Goal: Information Seeking & Learning: Learn about a topic

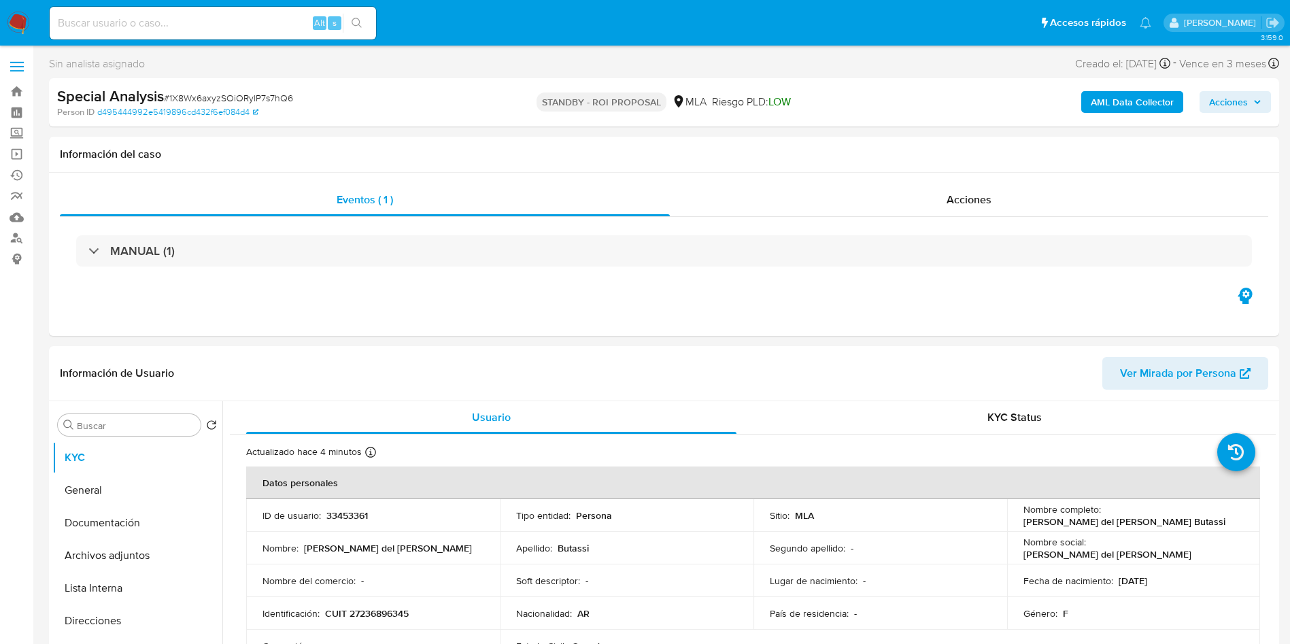
select select "10"
click at [724, 224] on div "MANUAL (1)" at bounding box center [664, 251] width 1209 height 68
click at [599, 203] on div "Eventos ( 1 )" at bounding box center [365, 200] width 610 height 33
click at [691, 76] on div "Sin analista asignado Asignado el: 16/09/2025 15:58:58 Creado el: 16/09/2025 Cr…" at bounding box center [664, 66] width 1231 height 24
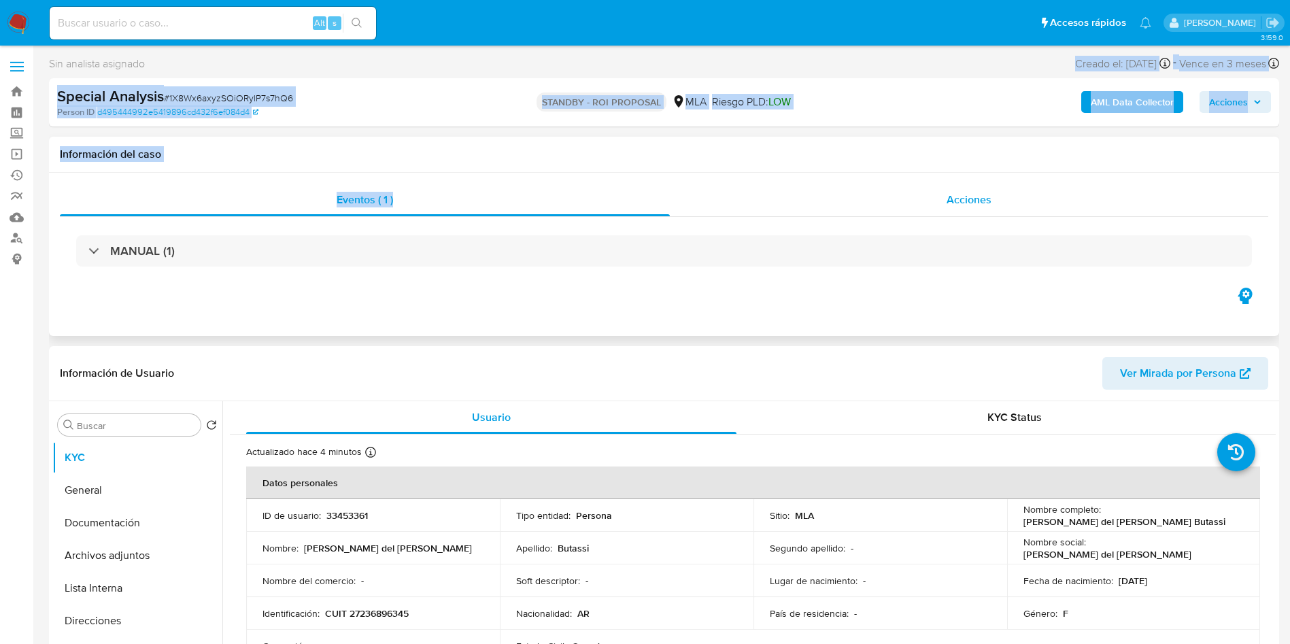
drag, startPoint x: 650, startPoint y: 60, endPoint x: 686, endPoint y: 207, distance: 151.3
click at [522, 108] on div "STANDBY - ROI PROPOSAL MLA Riesgo PLD: LOW" at bounding box center [664, 102] width 401 height 32
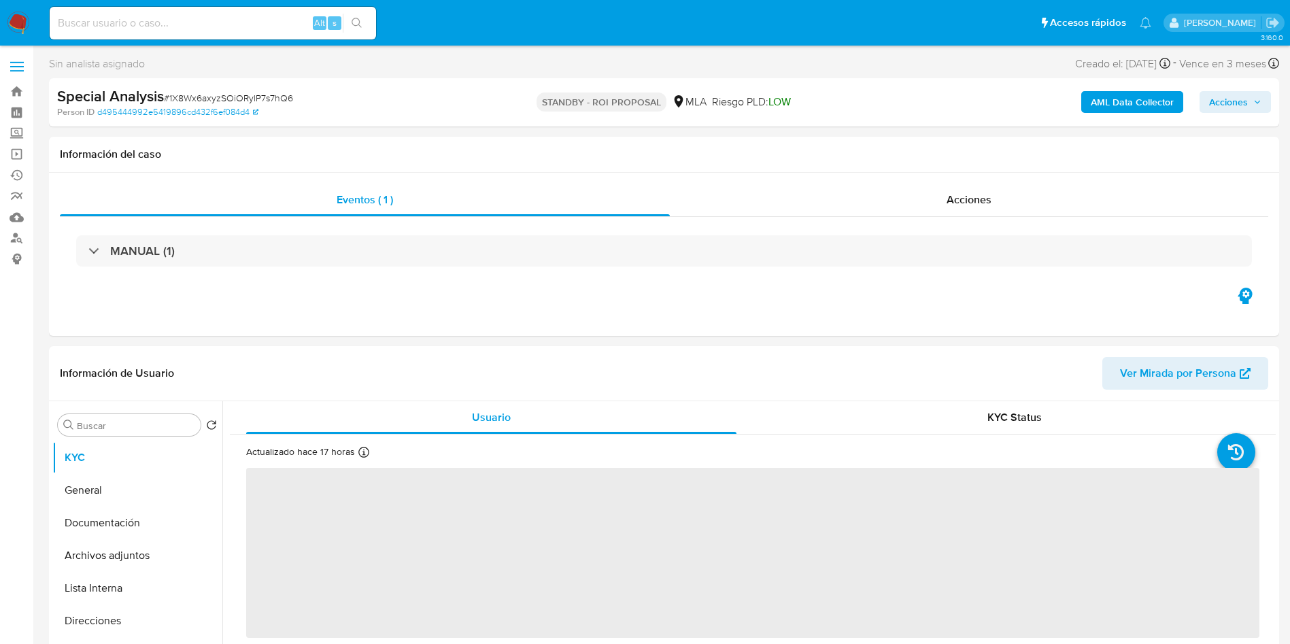
select select "10"
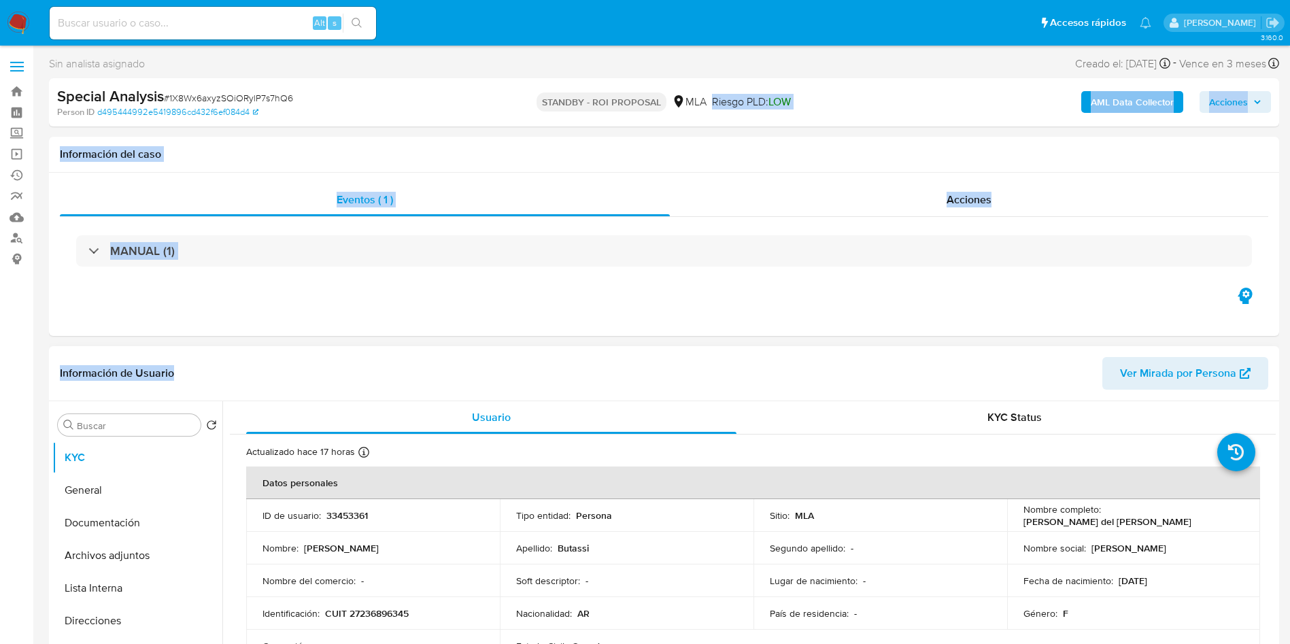
drag, startPoint x: 712, startPoint y: 97, endPoint x: 560, endPoint y: 390, distance: 329.8
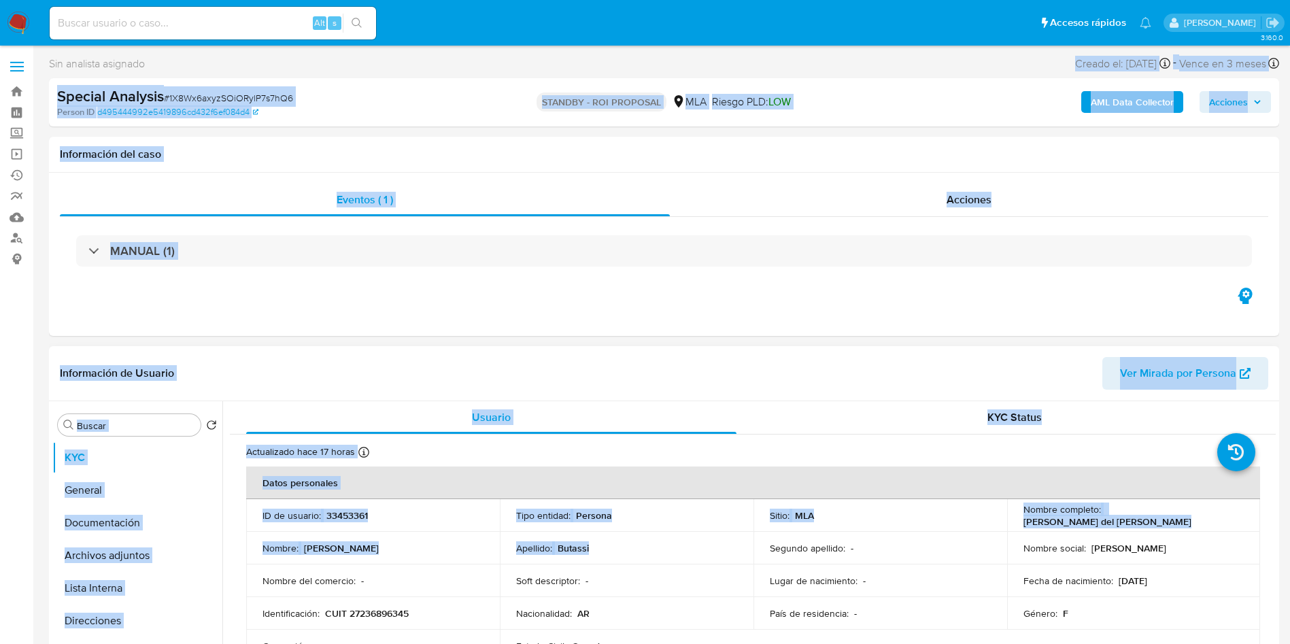
drag, startPoint x: 517, startPoint y: 59, endPoint x: 598, endPoint y: 537, distance: 485.0
click at [635, 393] on div "Información de Usuario Ver Mirada por Persona" at bounding box center [664, 373] width 1231 height 55
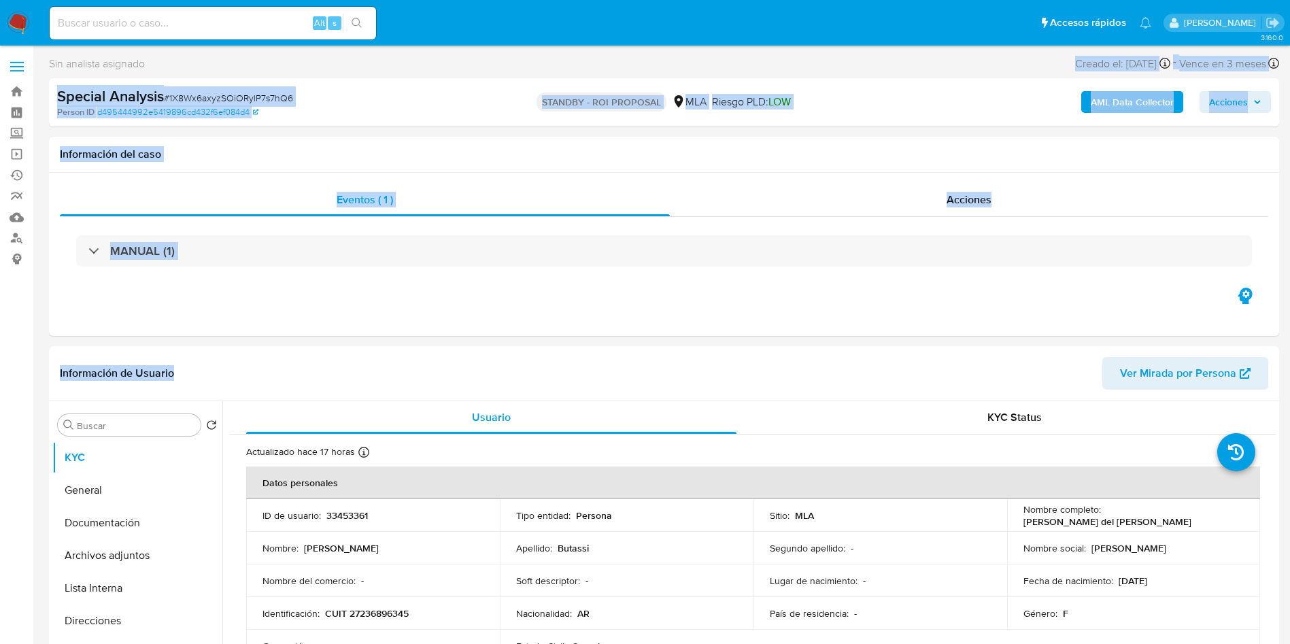
drag, startPoint x: 641, startPoint y: 173, endPoint x: 658, endPoint y: -7, distance: 180.4
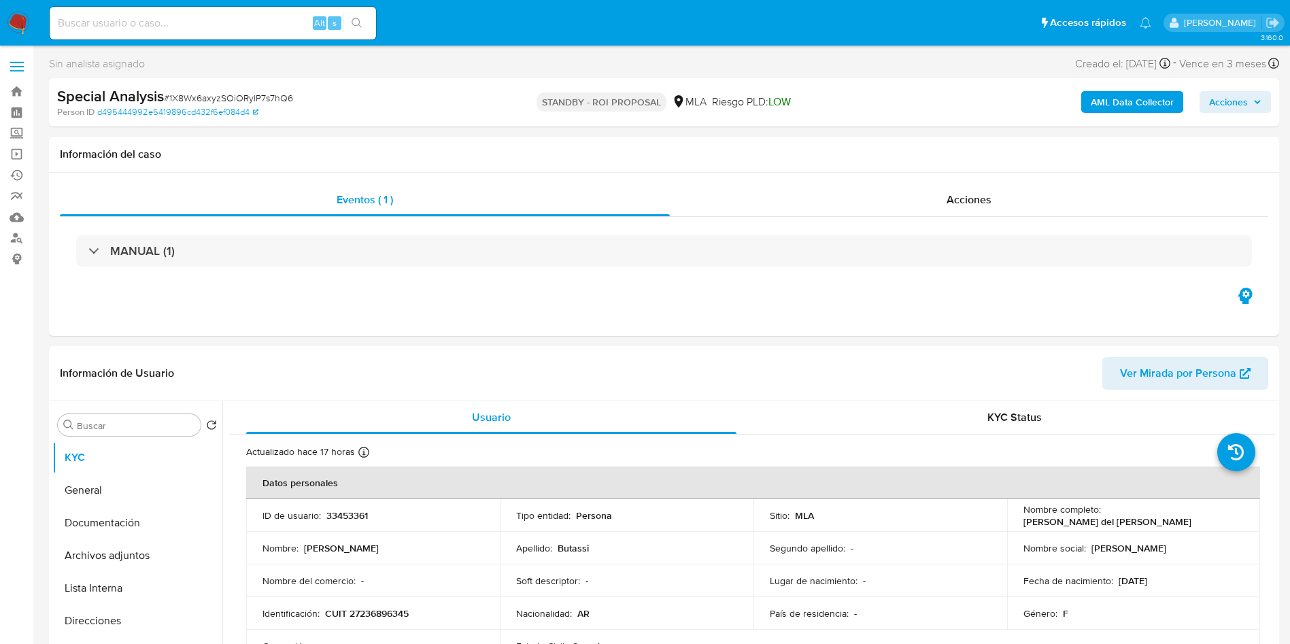
click at [649, 40] on nav "Pausado Ver notificaciones Alt s Accesos rápidos Presiona las siguientes teclas…" at bounding box center [645, 23] width 1290 height 46
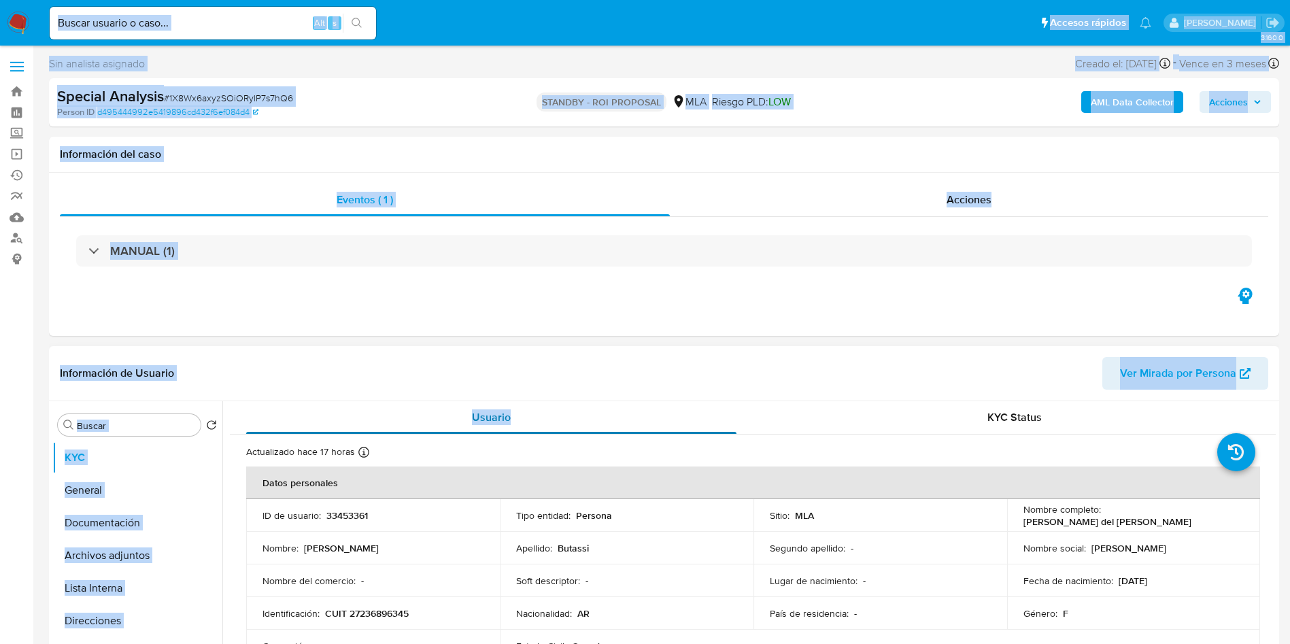
drag, startPoint x: 619, startPoint y: 33, endPoint x: 643, endPoint y: 407, distance: 374.2
click at [631, 404] on div "Usuario" at bounding box center [491, 417] width 490 height 33
click at [666, 69] on div "Sin analista asignado Asignado el: 16/09/2025 15:58:58 Creado el: 16/09/2025 Cr…" at bounding box center [664, 66] width 1231 height 24
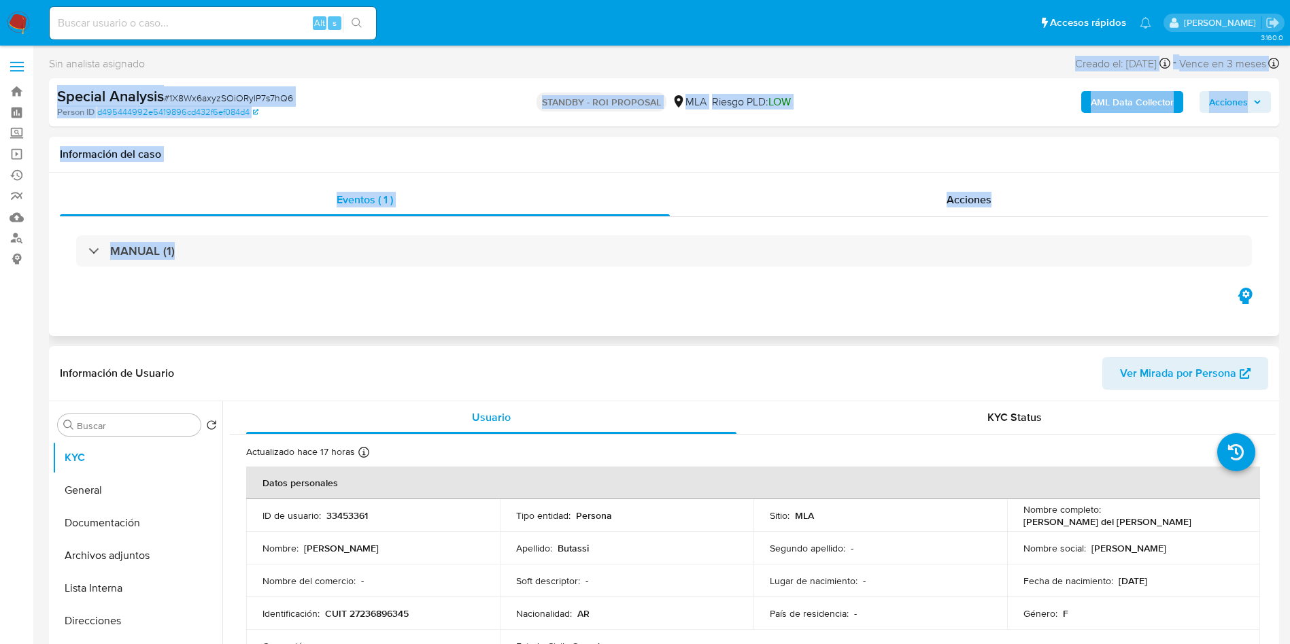
drag, startPoint x: 646, startPoint y: 46, endPoint x: 618, endPoint y: 316, distance: 270.9
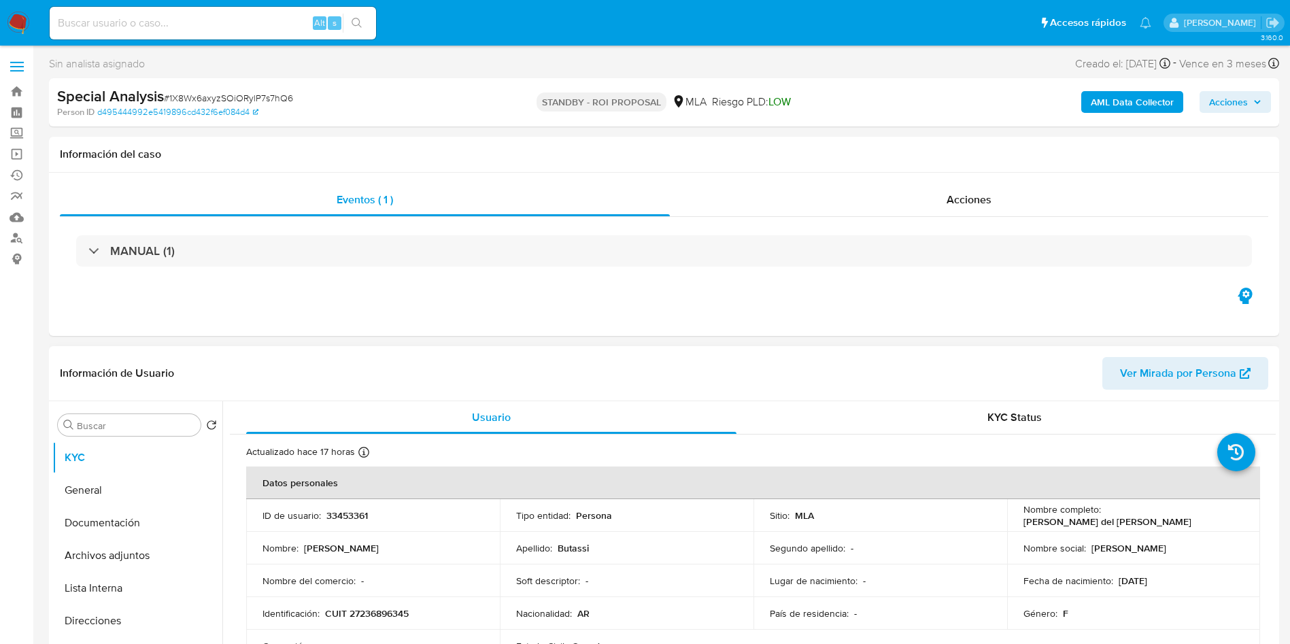
click at [618, 356] on div "Información de Usuario Ver Mirada por Persona" at bounding box center [664, 373] width 1231 height 55
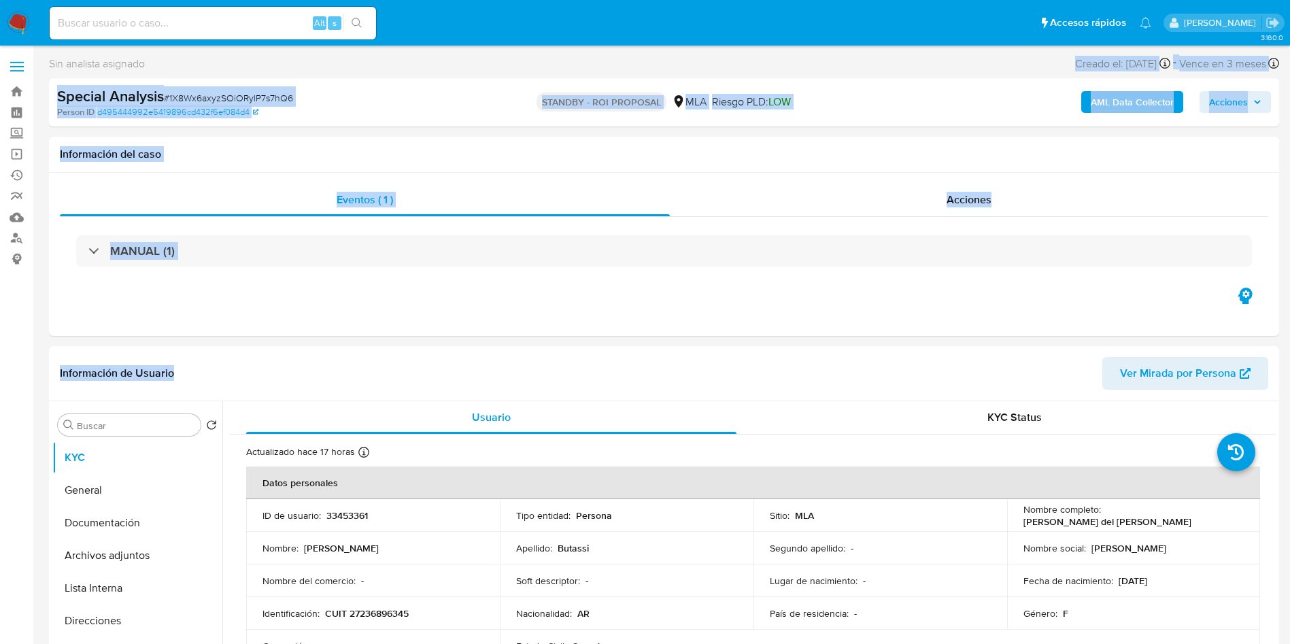
drag, startPoint x: 627, startPoint y: 335, endPoint x: 648, endPoint y: 67, distance: 268.8
click at [648, 67] on div "Sin analista asignado Asignado el: 16/09/2025 15:58:58 Creado el: 16/09/2025 Cr…" at bounding box center [664, 66] width 1231 height 24
drag, startPoint x: 661, startPoint y: 50, endPoint x: 673, endPoint y: 385, distance: 335.6
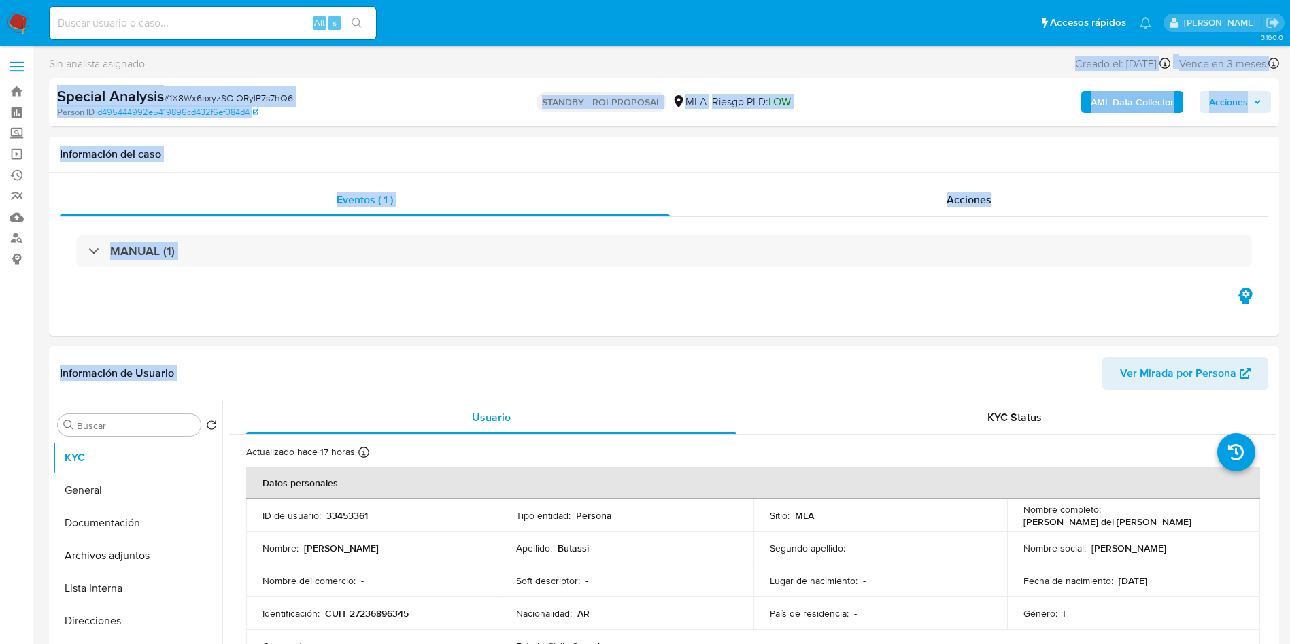
click at [673, 385] on header "Información de Usuario Ver Mirada por Persona" at bounding box center [664, 373] width 1209 height 33
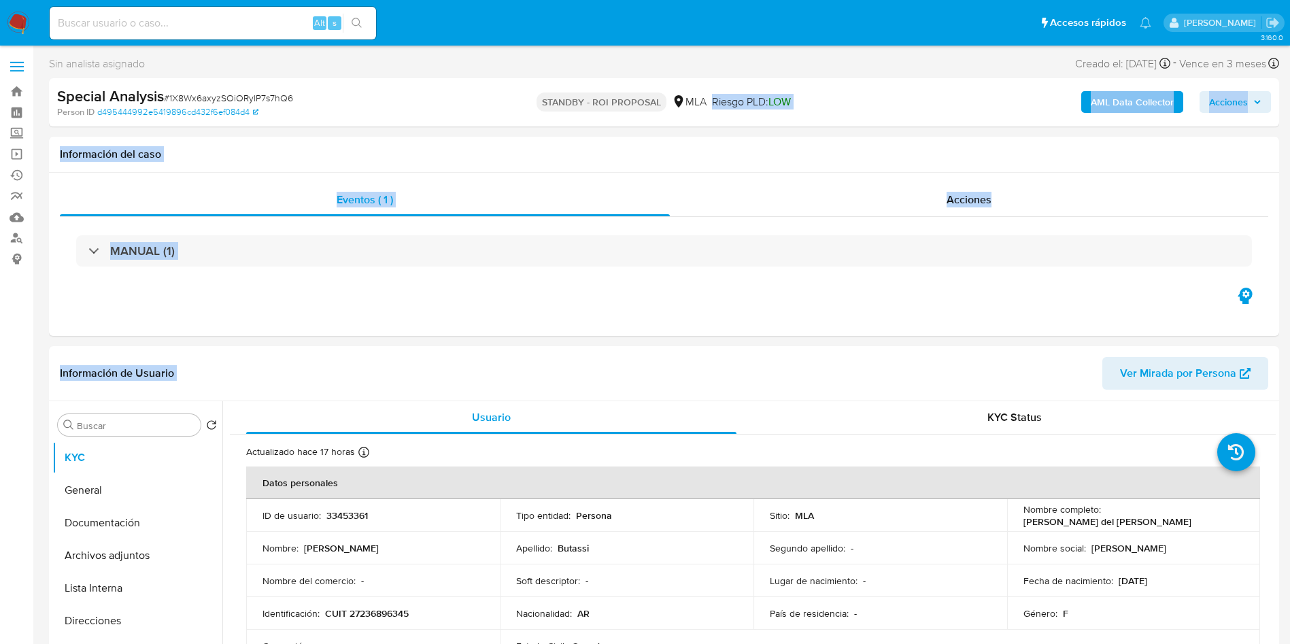
drag, startPoint x: 674, startPoint y: 381, endPoint x: 708, endPoint y: 93, distance: 289.7
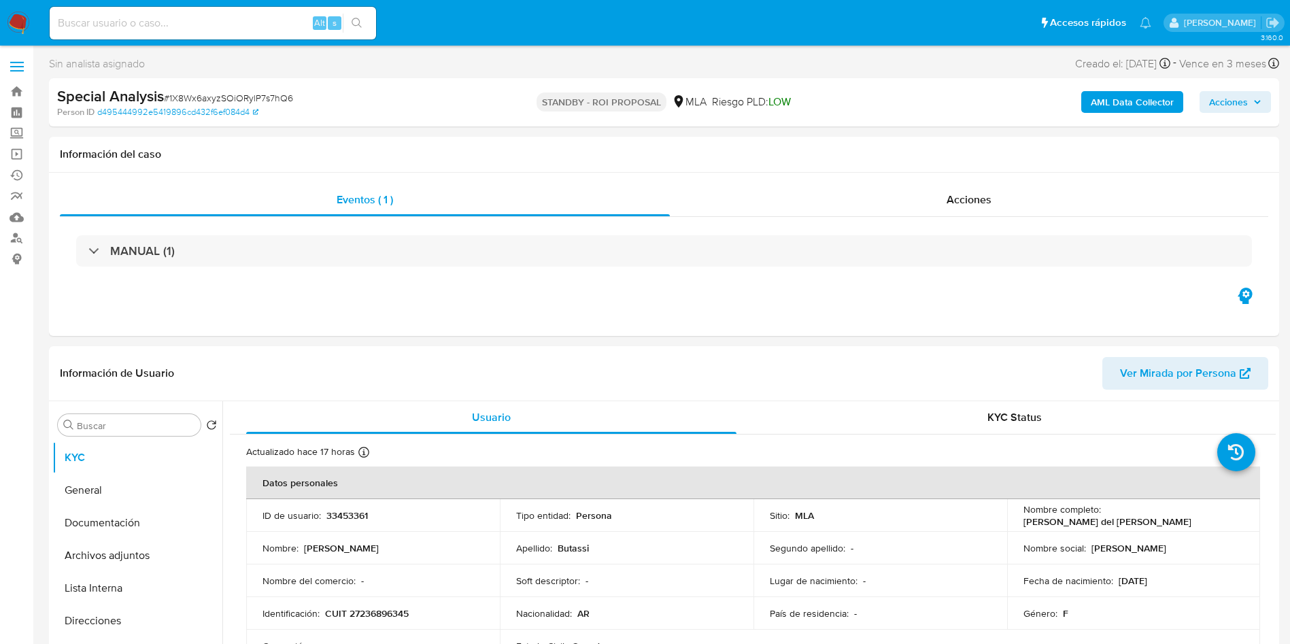
click at [718, 31] on ul "Pausado Ver notificaciones Alt s Accesos rápidos Presiona las siguientes teclas…" at bounding box center [601, 22] width 1116 height 34
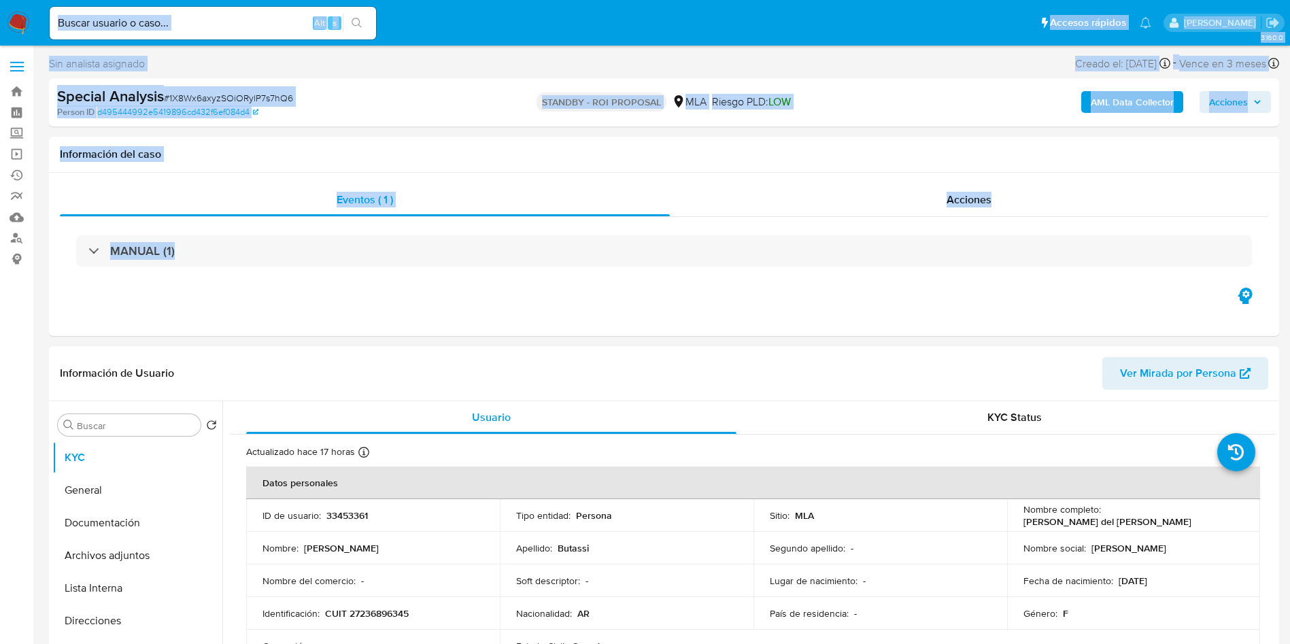
drag, startPoint x: 646, startPoint y: 31, endPoint x: 641, endPoint y: 381, distance: 350.3
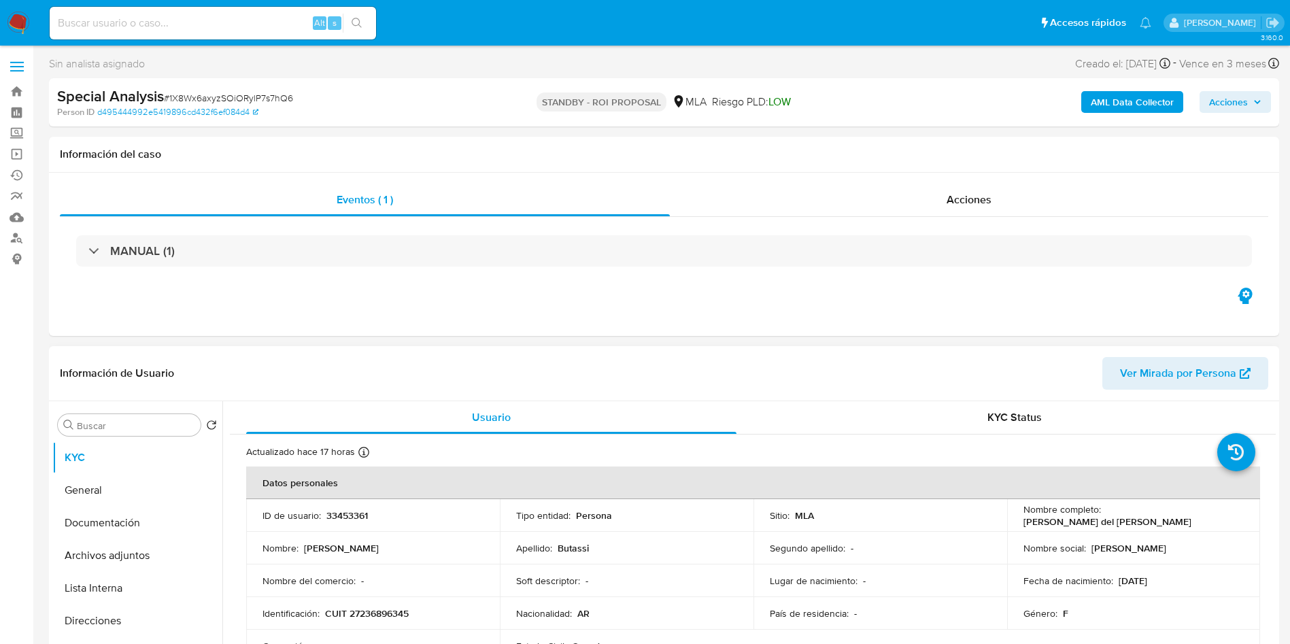
click at [641, 395] on div "Información de Usuario Ver Mirada por Persona" at bounding box center [664, 373] width 1231 height 55
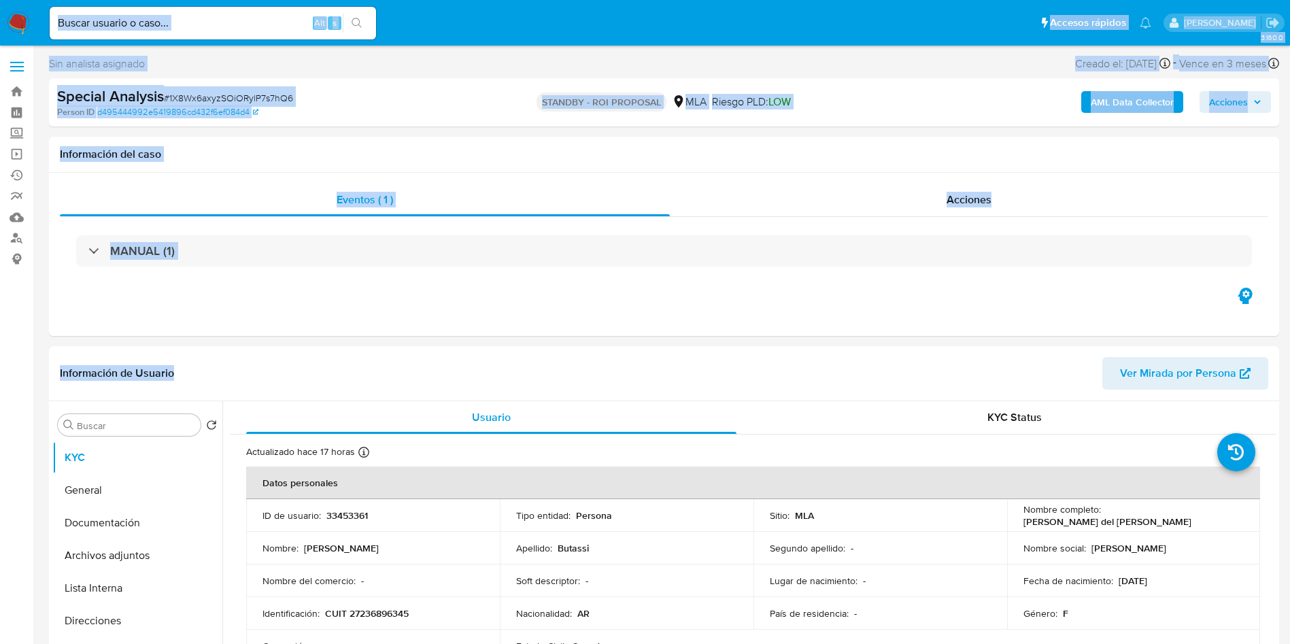
drag, startPoint x: 616, startPoint y: 376, endPoint x: 675, endPoint y: 7, distance: 374.0
click at [646, 64] on div "Sin analista asignado Asignado el: 16/09/2025 15:58:58 Creado el: 16/09/2025 Cr…" at bounding box center [664, 66] width 1231 height 24
drag, startPoint x: 644, startPoint y: 36, endPoint x: 667, endPoint y: 388, distance: 352.4
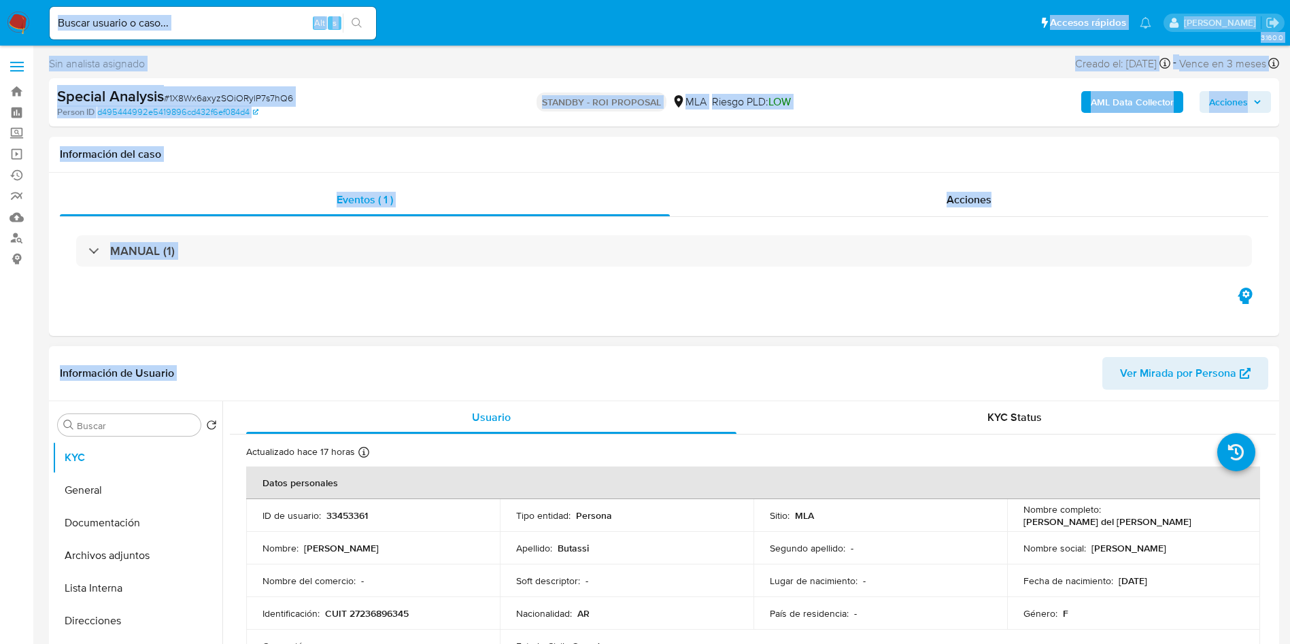
click at [667, 388] on header "Información de Usuario Ver Mirada por Persona" at bounding box center [664, 373] width 1209 height 33
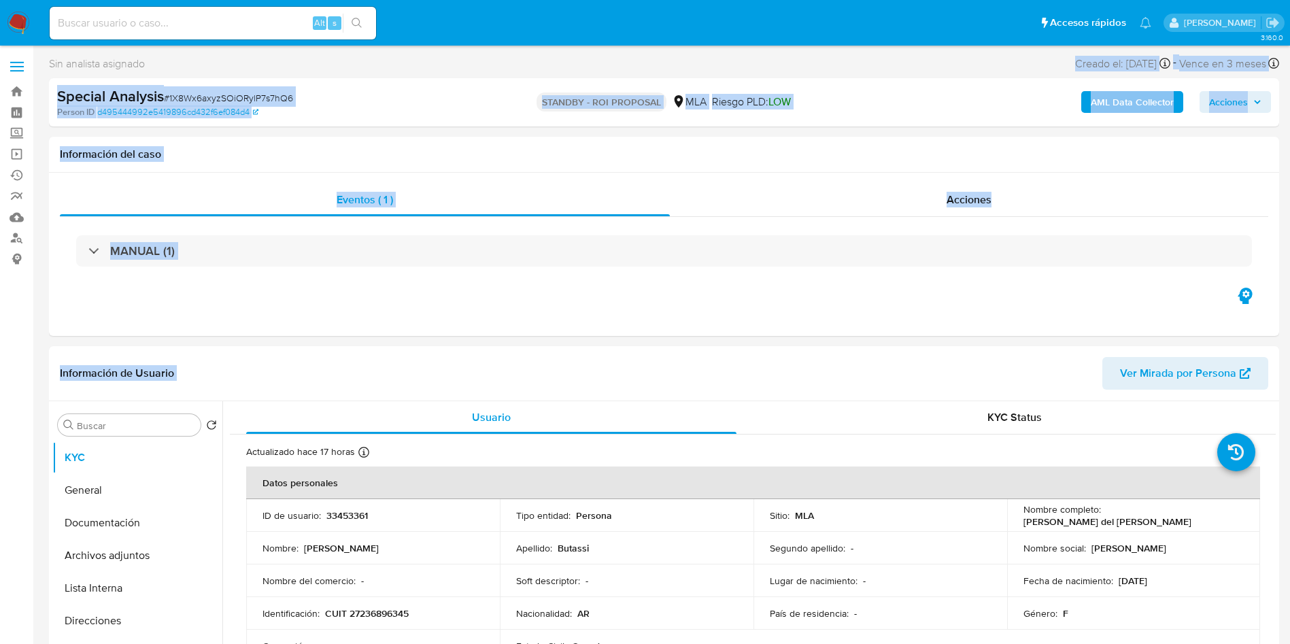
drag, startPoint x: 644, startPoint y: 355, endPoint x: 709, endPoint y: 47, distance: 315.0
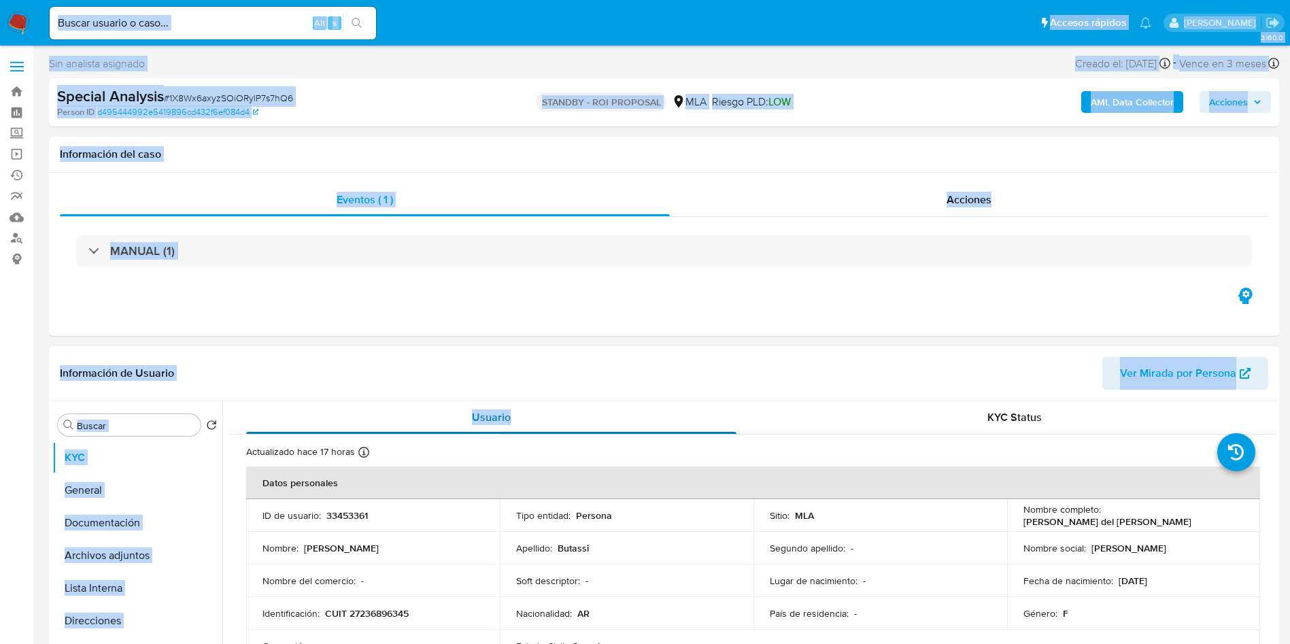
drag, startPoint x: 673, startPoint y: 35, endPoint x: 709, endPoint y: 412, distance: 378.6
click at [709, 412] on div "Usuario" at bounding box center [491, 417] width 490 height 33
click at [702, 350] on div "Información de Usuario Ver Mirada por Persona" at bounding box center [664, 373] width 1231 height 55
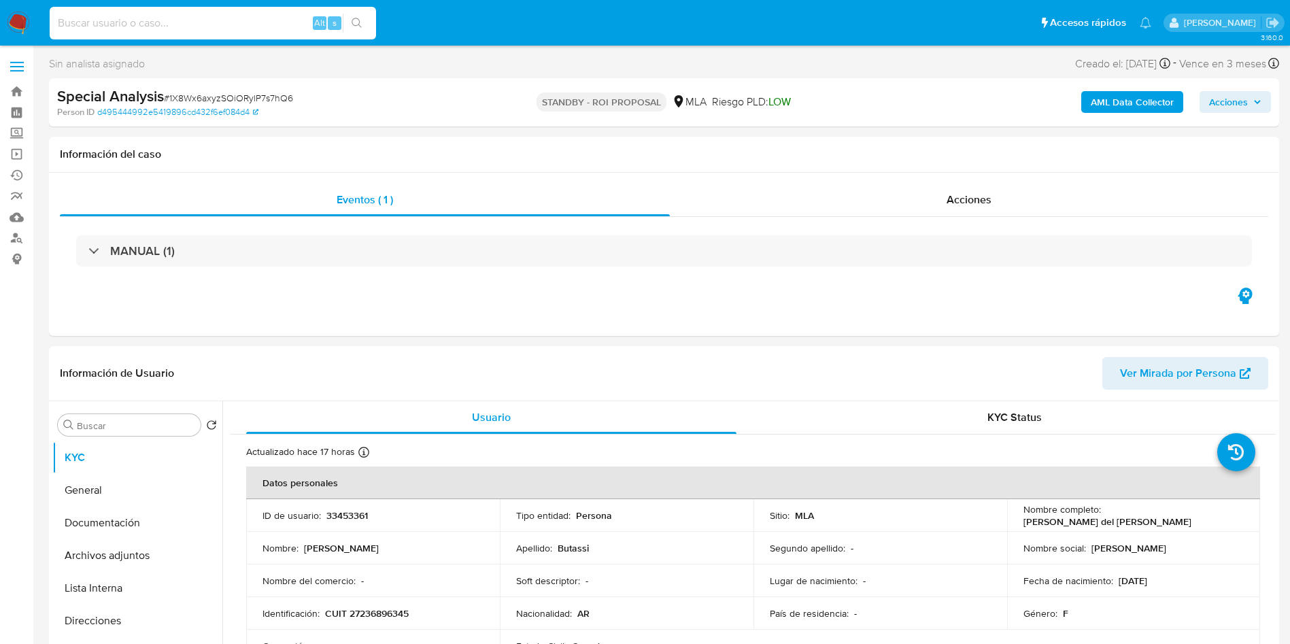
click at [182, 16] on input at bounding box center [213, 23] width 327 height 18
paste input "437679105"
type input "437679105"
click at [360, 21] on icon "search-icon" at bounding box center [357, 23] width 11 height 11
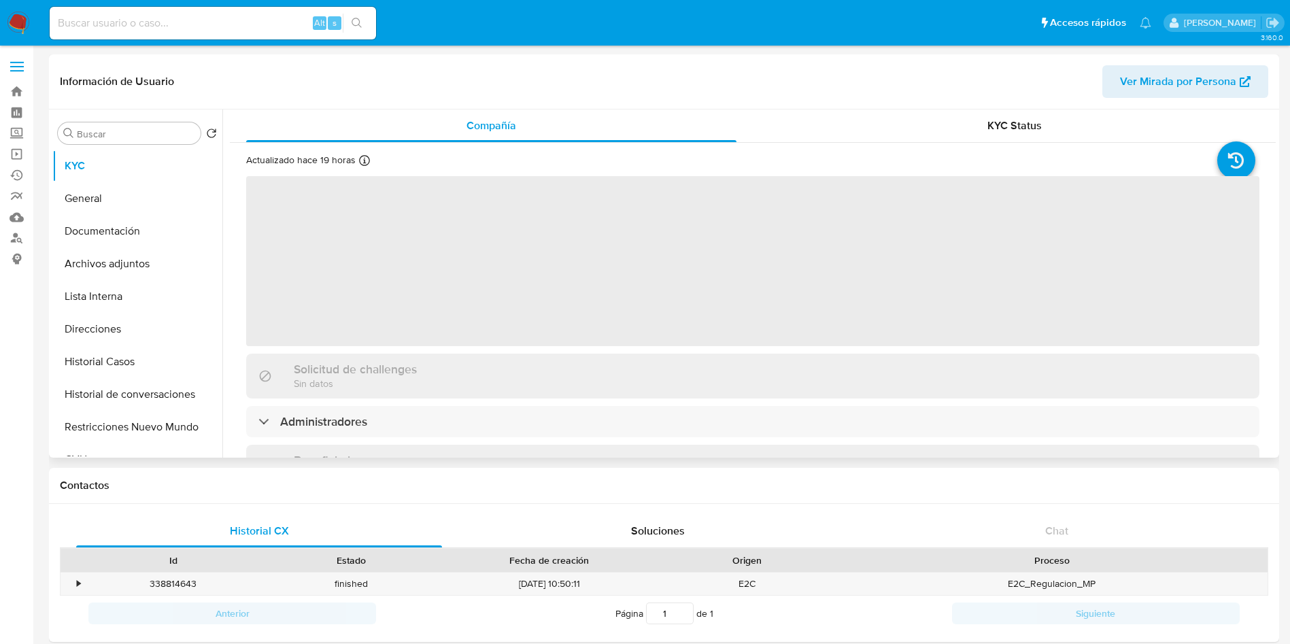
select select "10"
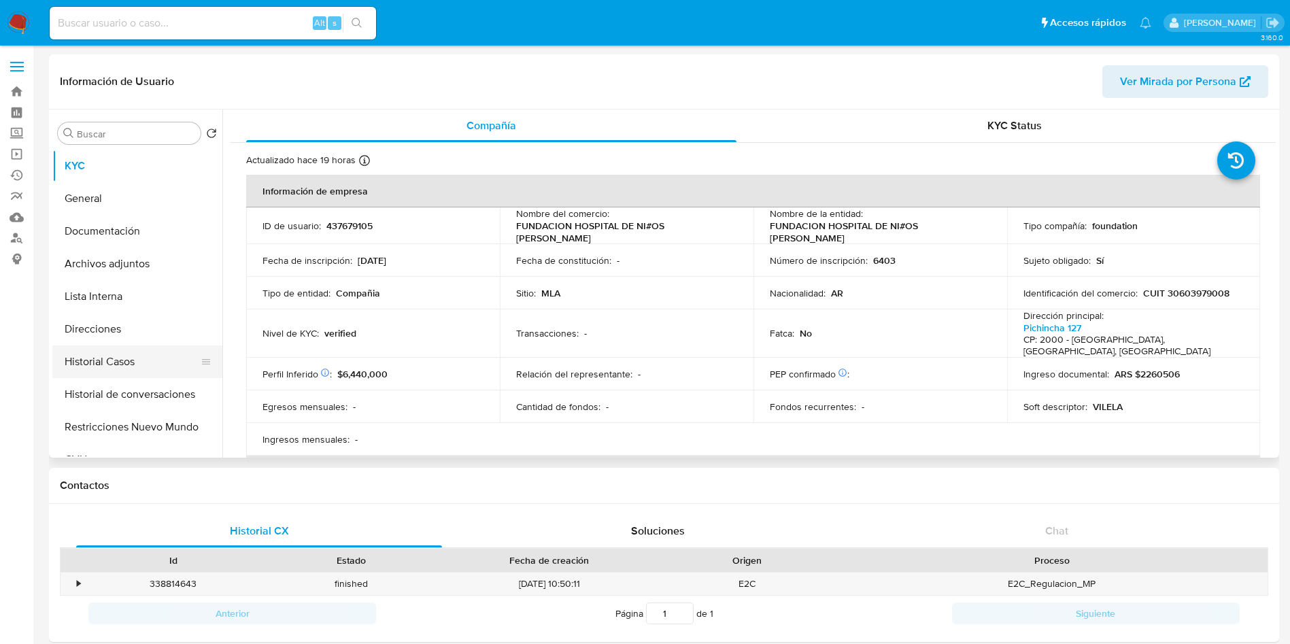
click at [109, 370] on button "Historial Casos" at bounding box center [131, 362] width 159 height 33
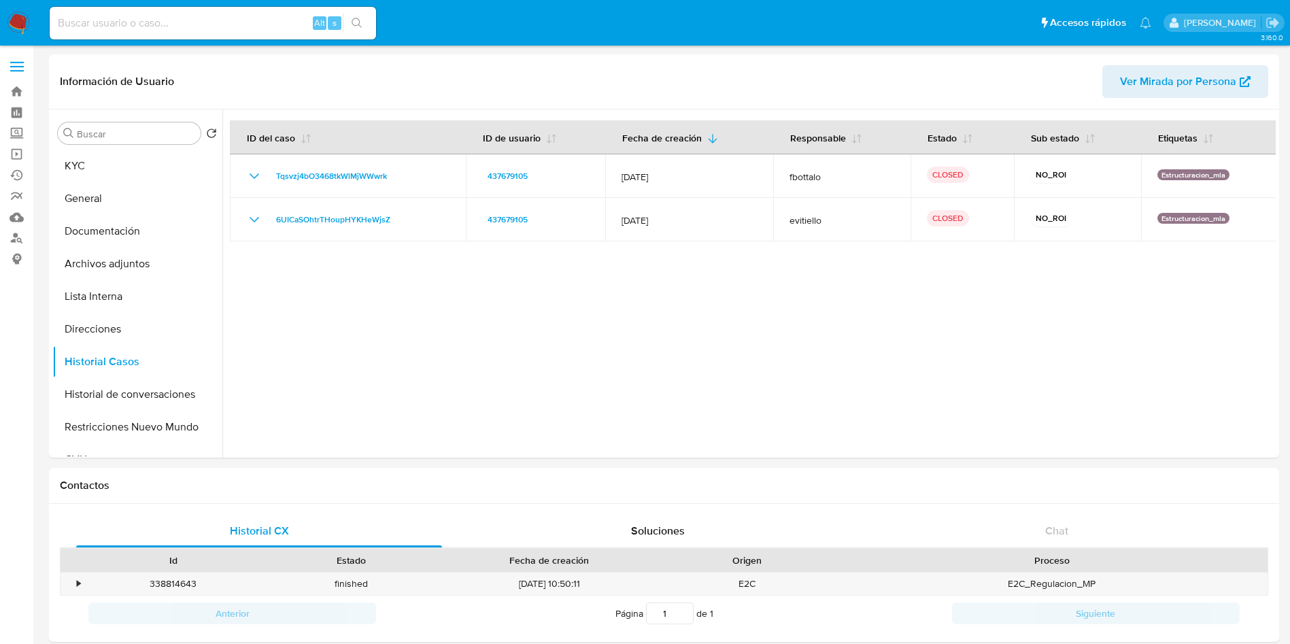
drag, startPoint x: 722, startPoint y: 341, endPoint x: 728, endPoint y: 29, distance: 311.6
click at [607, 354] on div at bounding box center [749, 284] width 1054 height 348
drag, startPoint x: 661, startPoint y: 295, endPoint x: 651, endPoint y: 11, distance: 283.8
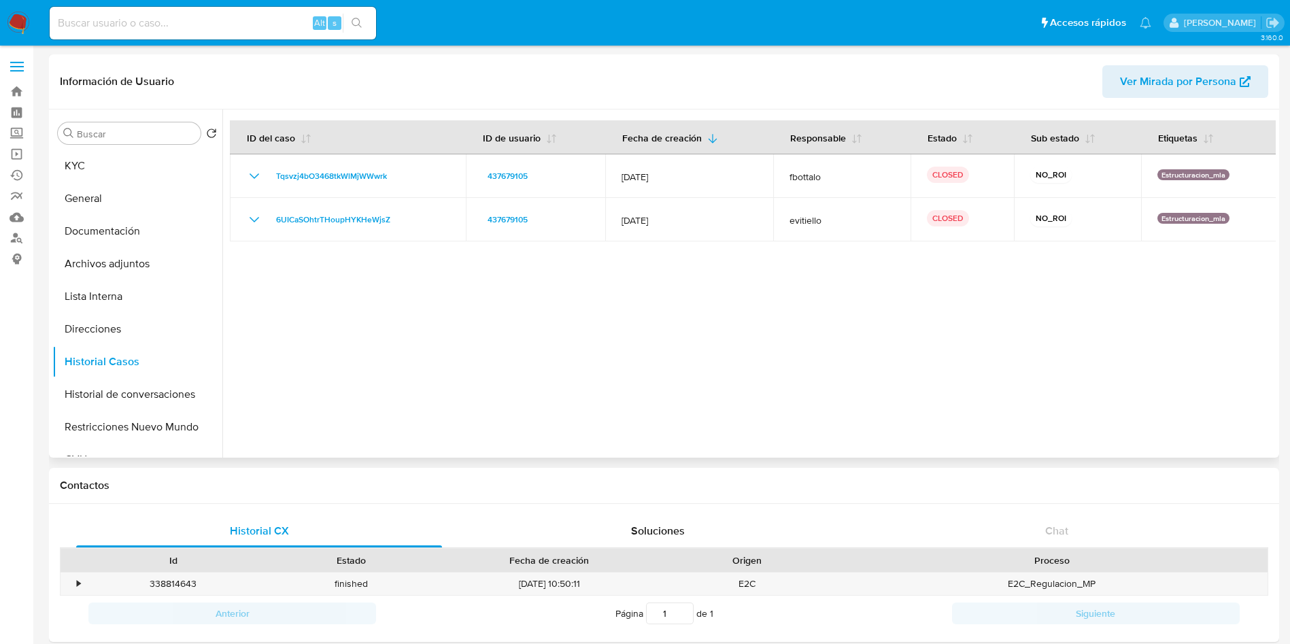
click at [629, 361] on div at bounding box center [749, 284] width 1054 height 348
click at [630, 344] on div at bounding box center [749, 284] width 1054 height 348
click at [641, 365] on div at bounding box center [749, 284] width 1054 height 348
drag, startPoint x: 633, startPoint y: 358, endPoint x: 670, endPoint y: 40, distance: 319.8
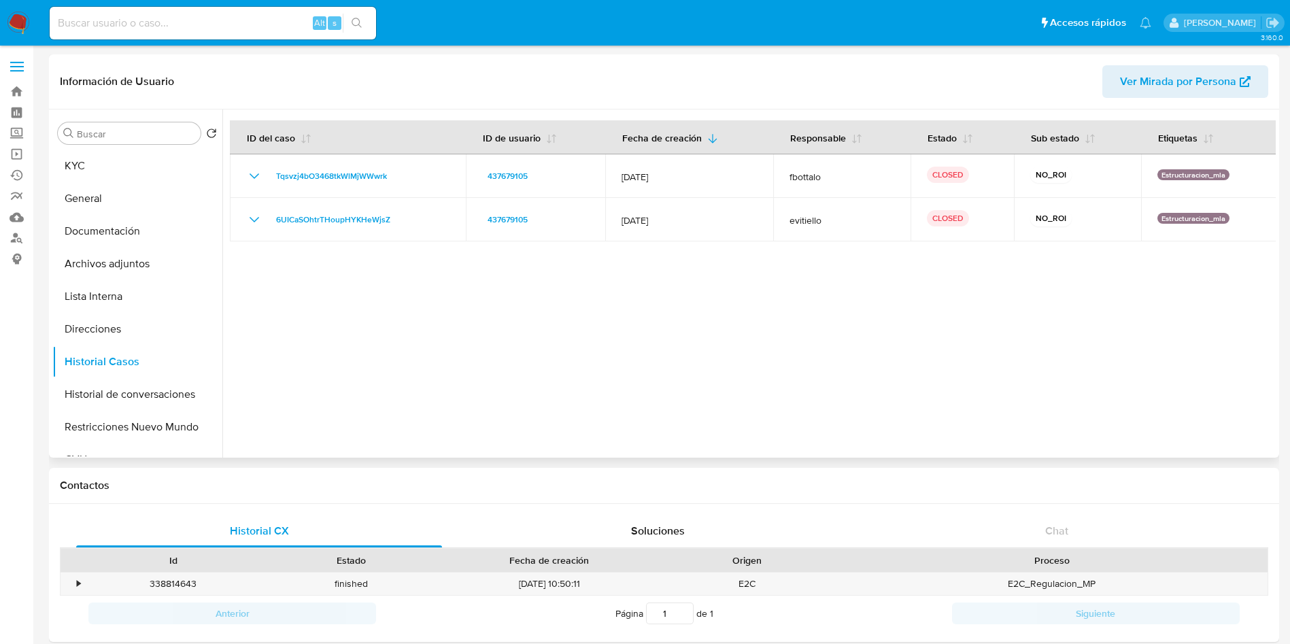
click at [645, 303] on div at bounding box center [749, 284] width 1054 height 348
click at [722, 305] on div at bounding box center [749, 284] width 1054 height 348
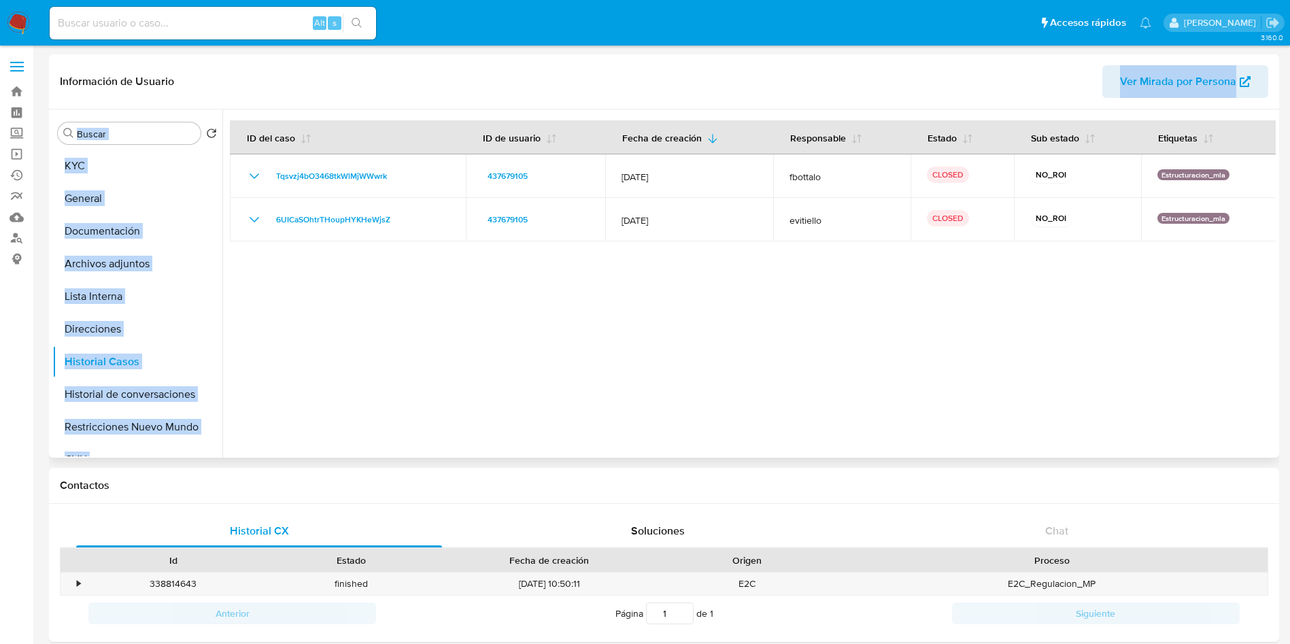
drag, startPoint x: 707, startPoint y: 69, endPoint x: 706, endPoint y: 373, distance: 304.1
click at [706, 373] on div "Información de Usuario Ver Mirada por Persona Buscar Volver al orden por defect…" at bounding box center [664, 255] width 1231 height 403
click at [706, 373] on div at bounding box center [749, 284] width 1054 height 348
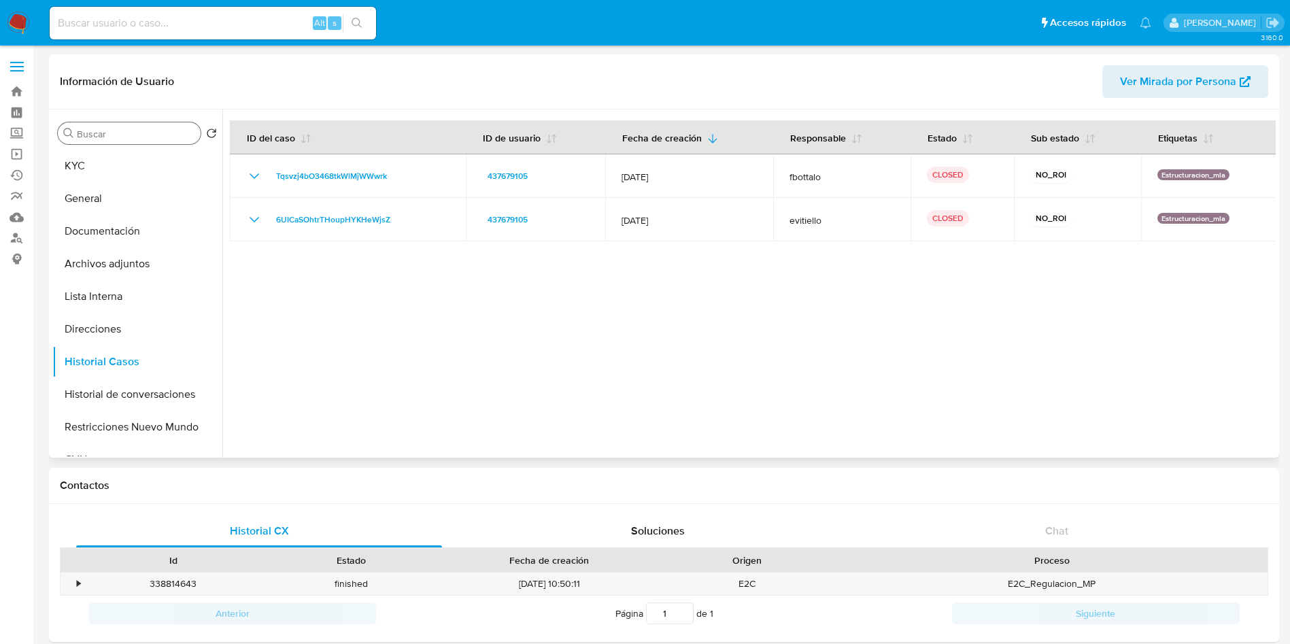
drag, startPoint x: 89, startPoint y: 156, endPoint x: 80, endPoint y: 143, distance: 16.1
click at [90, 156] on button "KYC" at bounding box center [137, 166] width 170 height 33
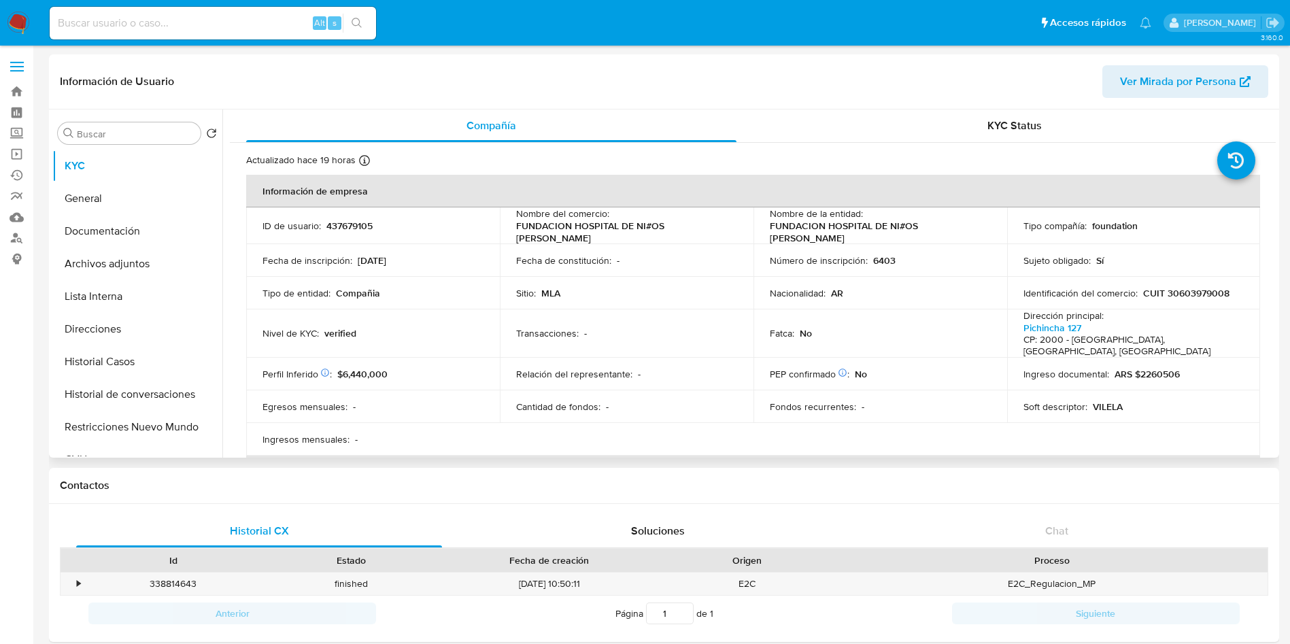
click at [341, 229] on p "437679105" at bounding box center [350, 226] width 46 height 12
copy p "437679105"
click at [500, 338] on td "Transacciones : -" at bounding box center [627, 334] width 254 height 48
click at [1208, 287] on p "CUIT 30603979008" at bounding box center [1186, 293] width 86 height 12
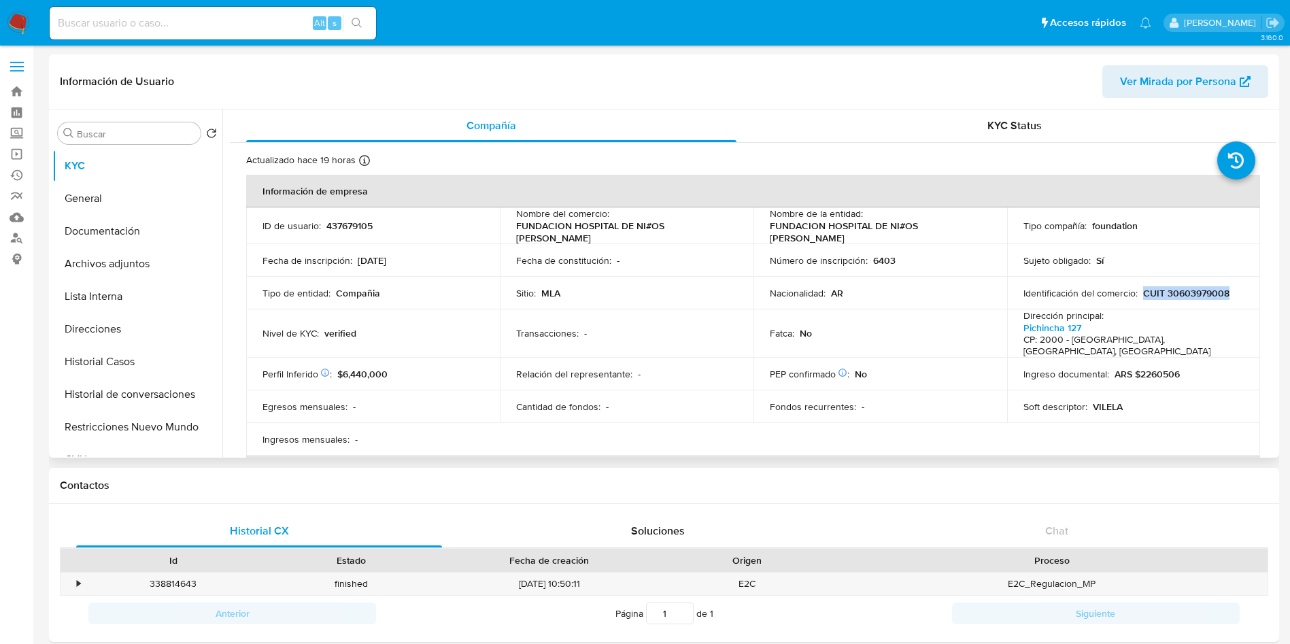
click at [1208, 285] on td "Identificación del comercio : CUIT 30603979008" at bounding box center [1134, 293] width 254 height 33
copy p "CUIT 30603979008"
click at [1043, 331] on link "Pichincha 127" at bounding box center [1053, 328] width 58 height 14
click at [1205, 296] on p "CUIT 30603979008" at bounding box center [1186, 293] width 86 height 12
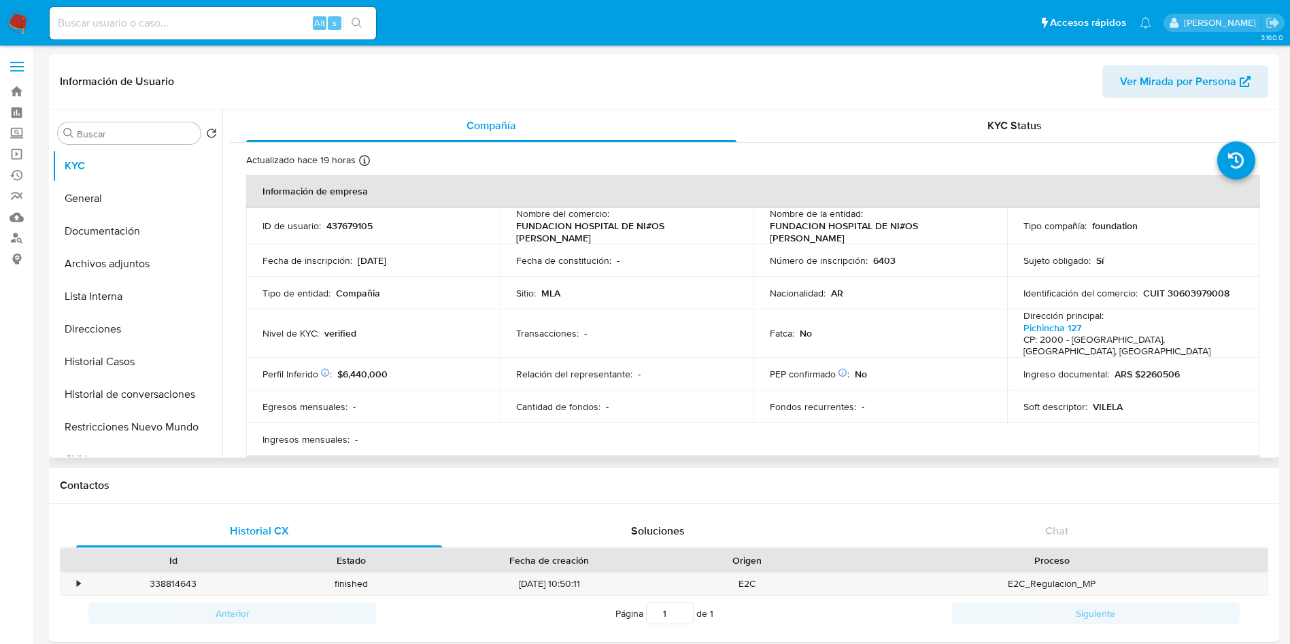
click at [686, 306] on td "Sitio : MLA" at bounding box center [627, 293] width 254 height 33
click at [774, 341] on td "Fatca : No" at bounding box center [881, 334] width 254 height 48
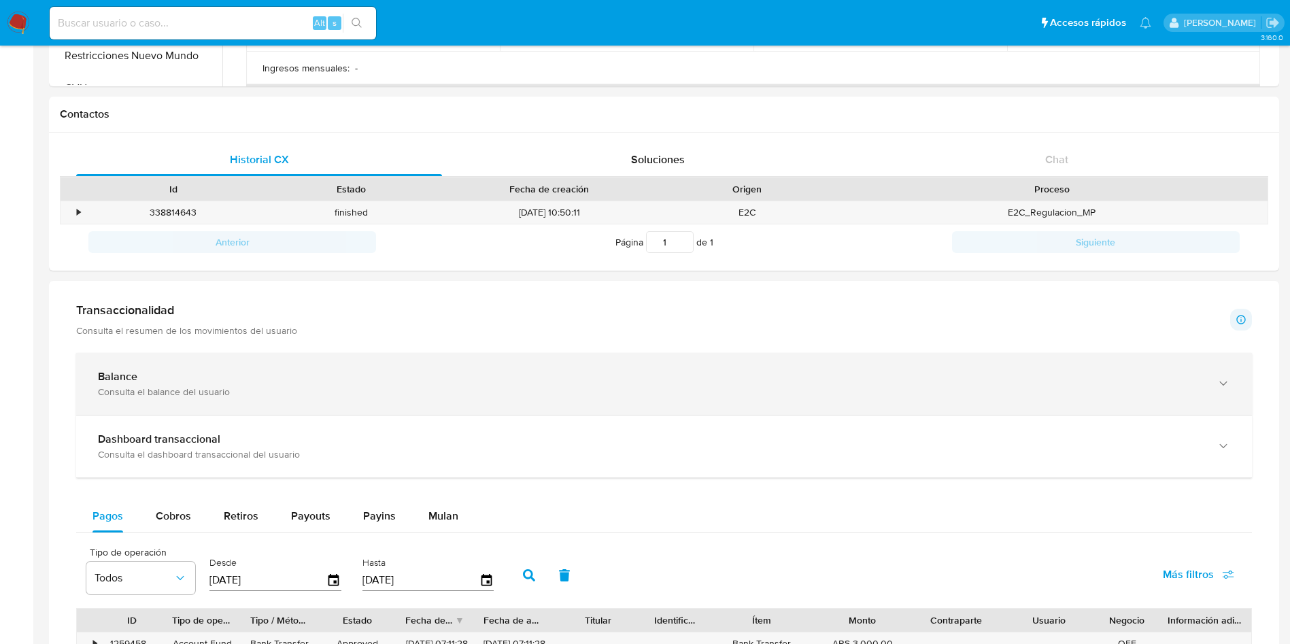
scroll to position [306, 0]
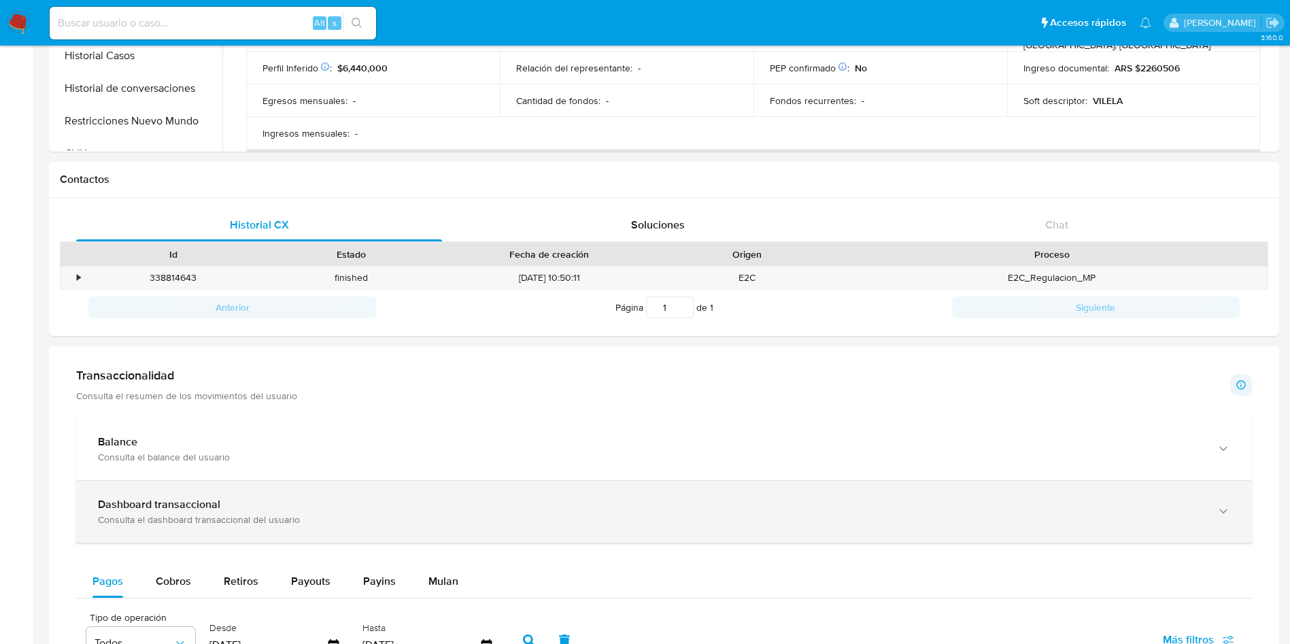
click at [192, 506] on b "Dashboard transaccional" at bounding box center [159, 505] width 122 height 16
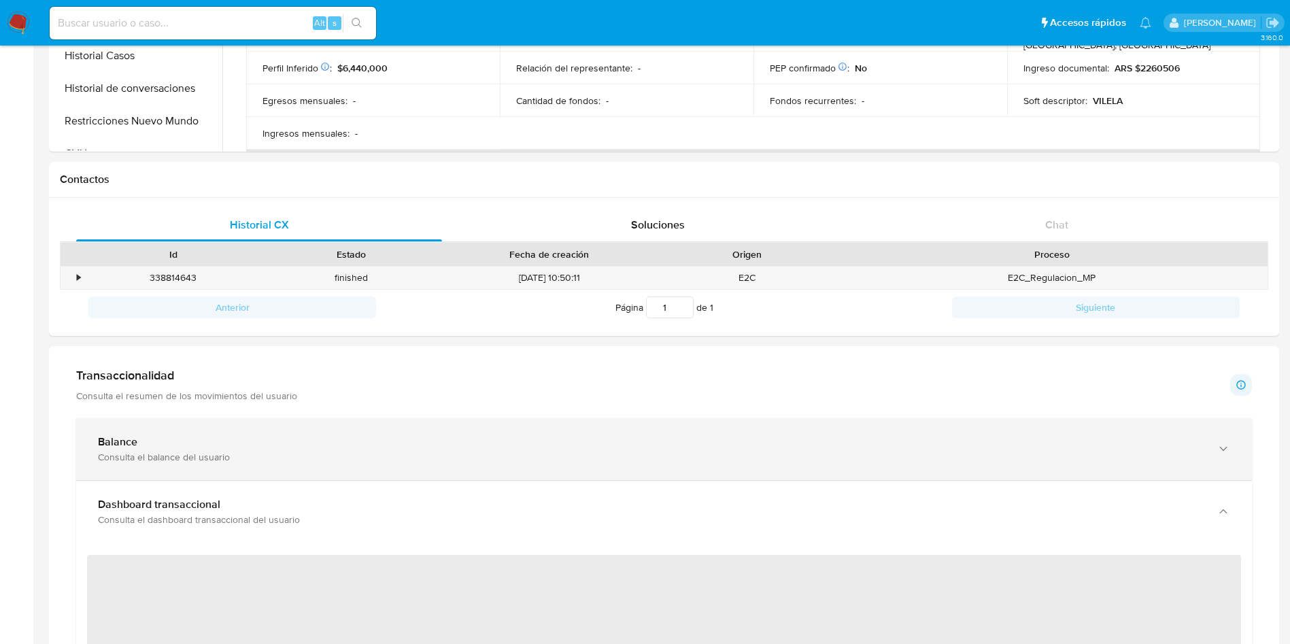
click at [700, 421] on div "Balance Consulta el balance del usuario" at bounding box center [664, 449] width 1176 height 62
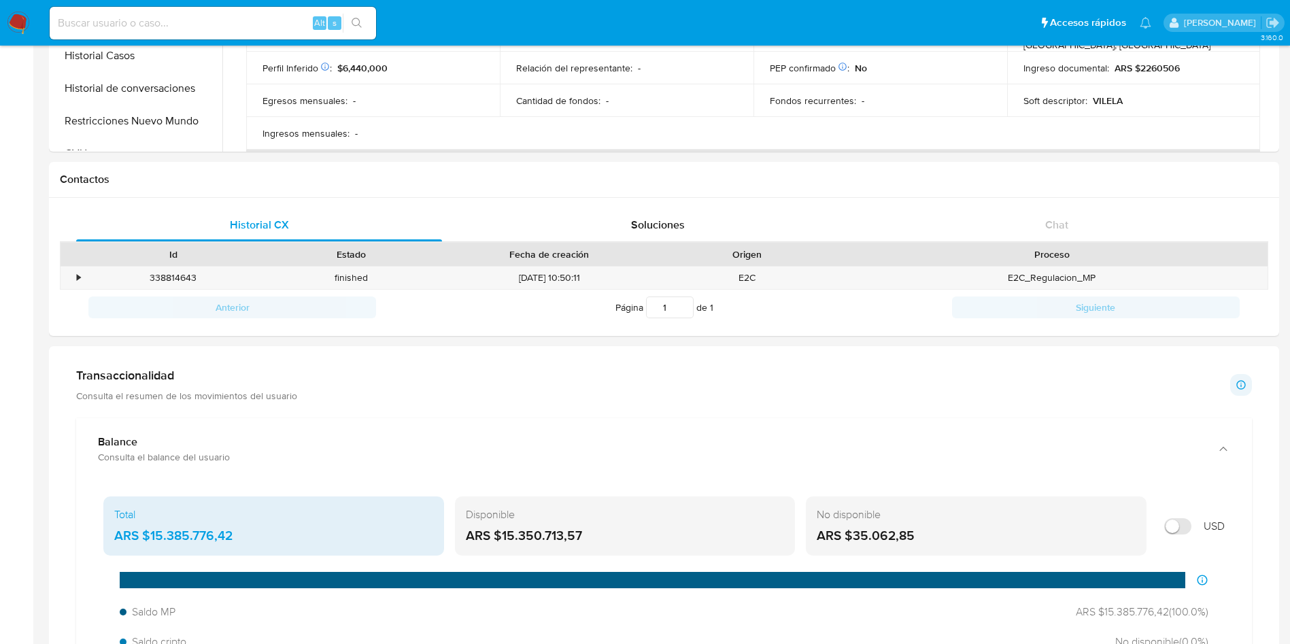
click at [656, 401] on div "Transaccionalidad Consulta el resumen de los movimientos del usuario Informació…" at bounding box center [664, 385] width 1176 height 34
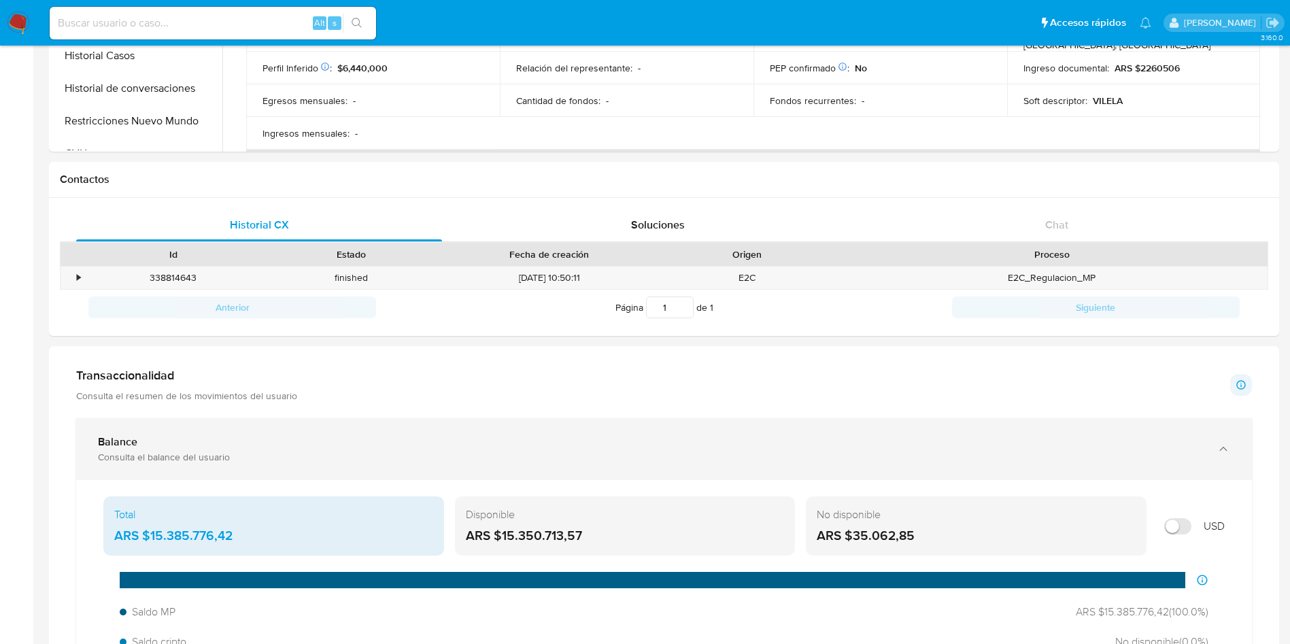
click at [651, 439] on div "Balance" at bounding box center [650, 442] width 1105 height 14
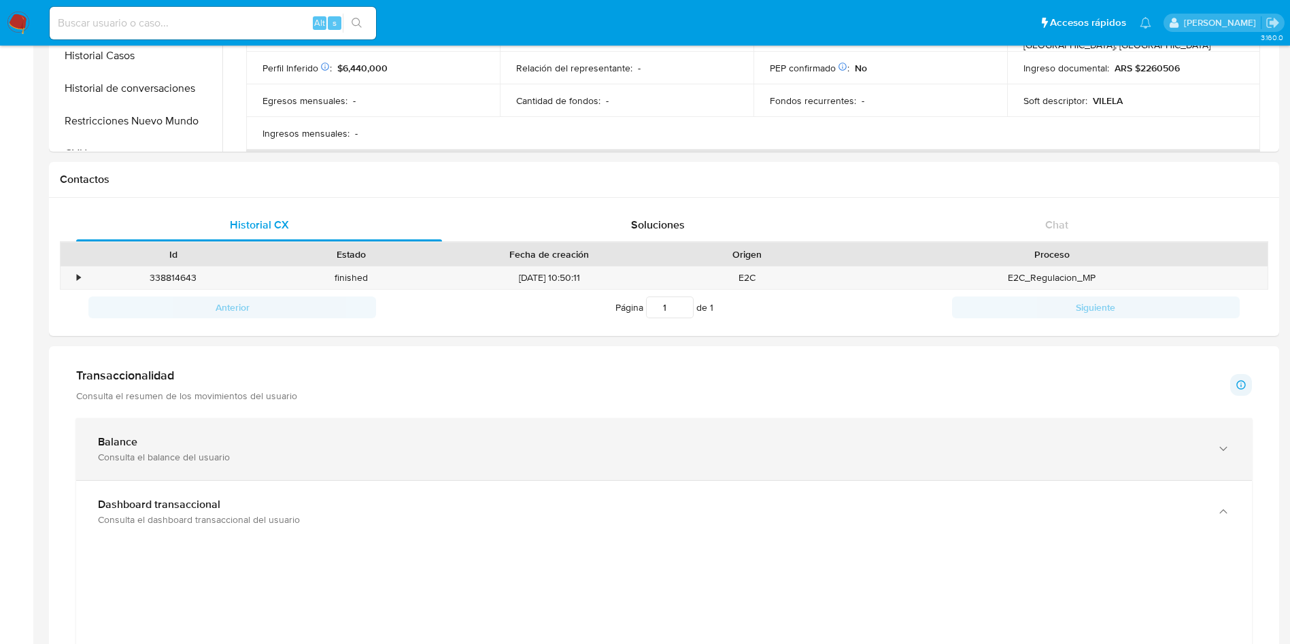
click at [667, 452] on div "Consulta el balance del usuario" at bounding box center [650, 457] width 1105 height 12
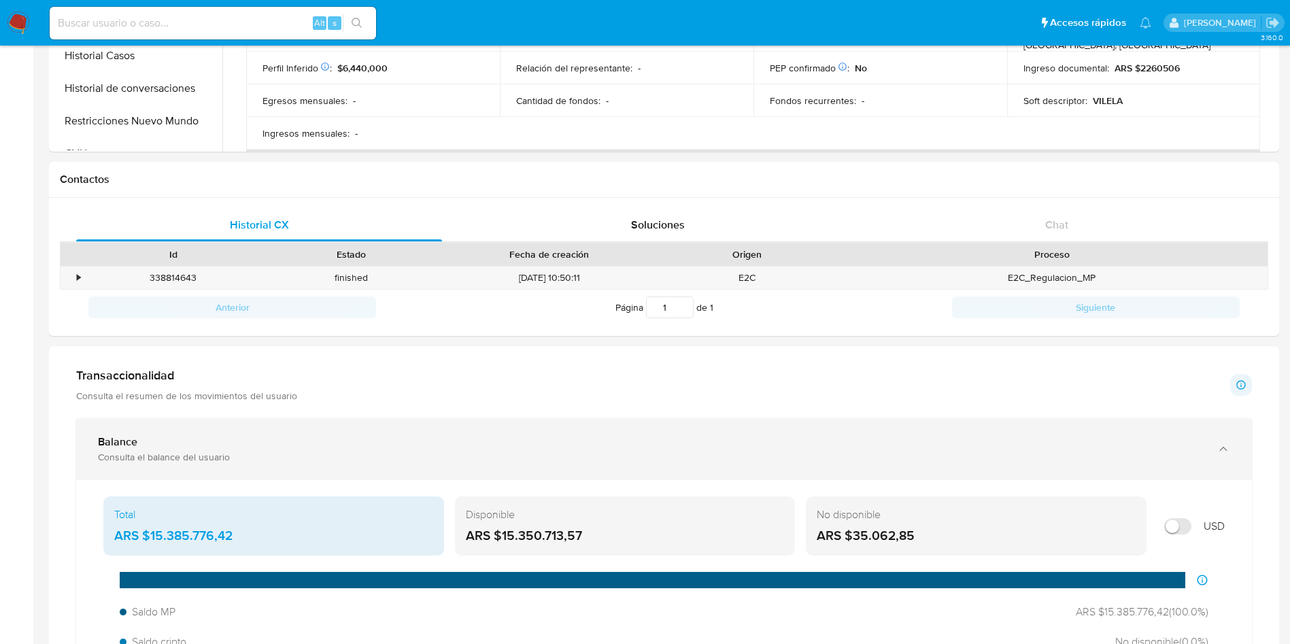
click at [662, 447] on div "Balance" at bounding box center [650, 442] width 1105 height 14
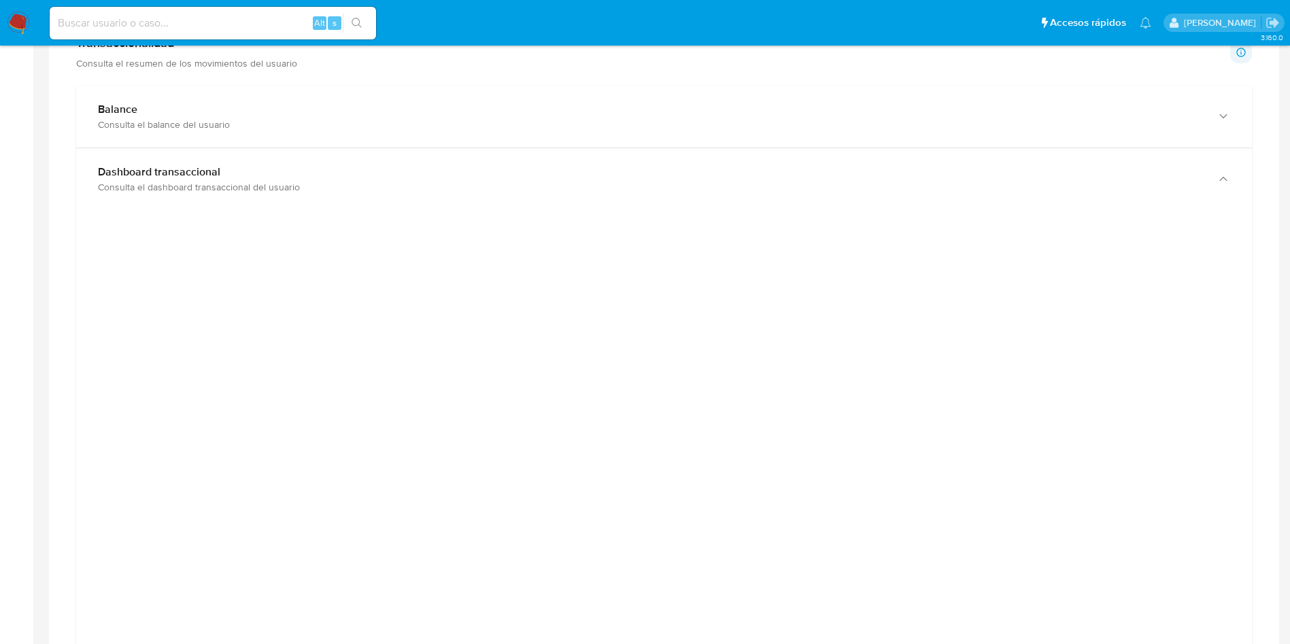
scroll to position [612, 0]
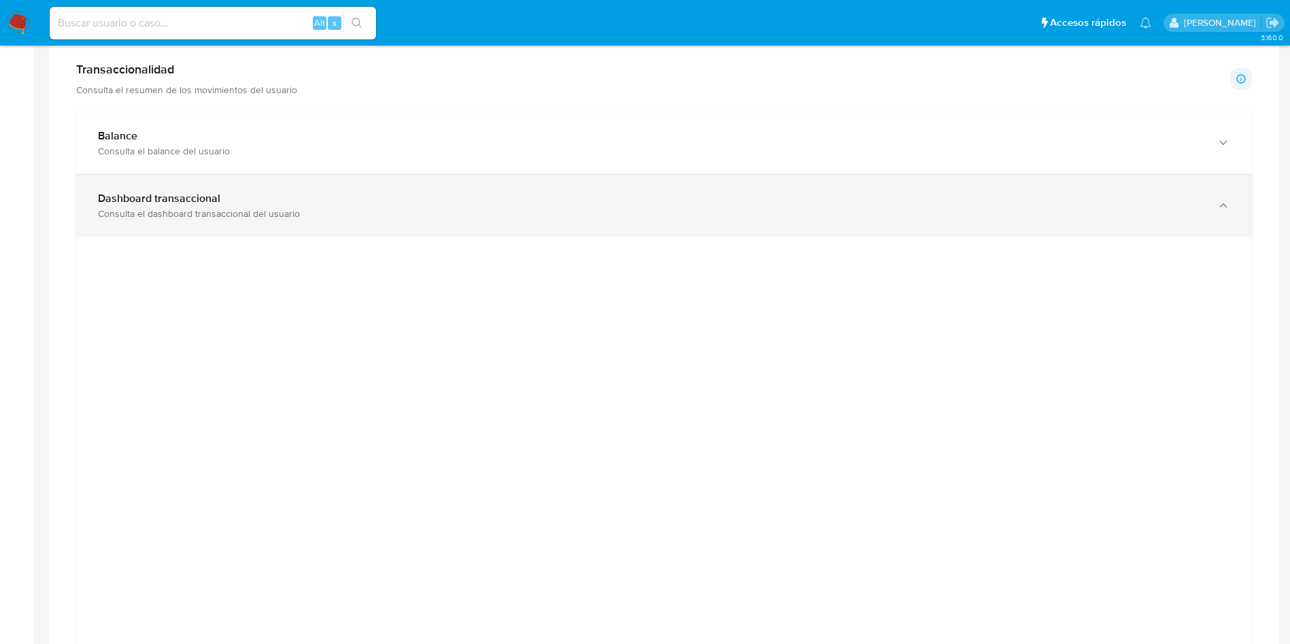
click at [692, 209] on div "Consulta el dashboard transaccional del usuario" at bounding box center [650, 213] width 1105 height 12
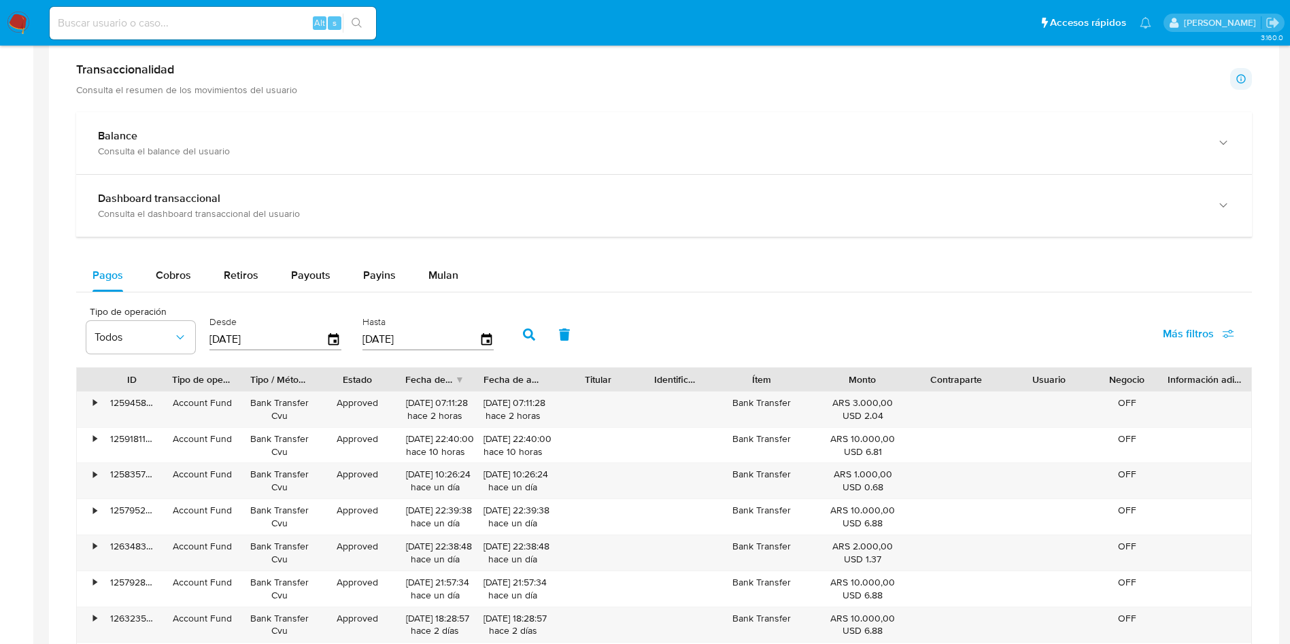
drag, startPoint x: 646, startPoint y: 308, endPoint x: 642, endPoint y: 54, distance: 254.4
click at [642, 54] on div "Transaccionalidad Consulta el resumen de los movimientos del usuario Informació…" at bounding box center [664, 425] width 1209 height 748
click at [655, 69] on div "Transaccionalidad Consulta el resumen de los movimientos del usuario Informació…" at bounding box center [664, 79] width 1176 height 34
click at [643, 46] on div at bounding box center [664, 424] width 1231 height 769
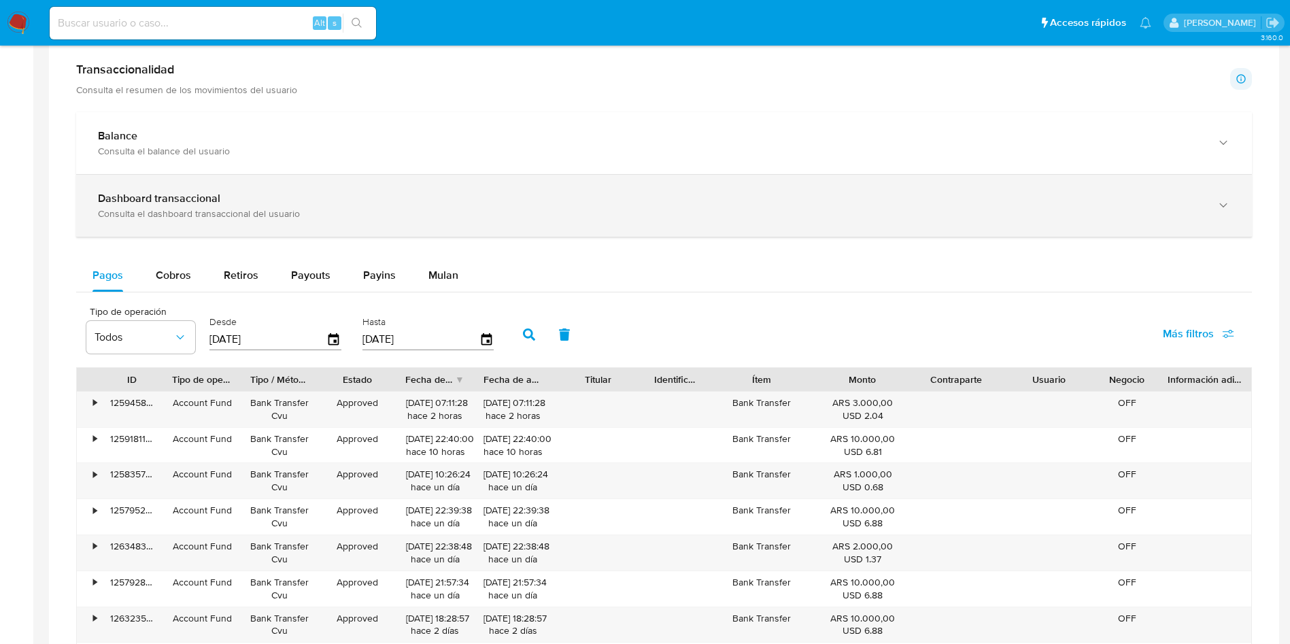
drag, startPoint x: 601, startPoint y: 47, endPoint x: 650, endPoint y: 211, distance: 171.1
click at [646, 199] on div at bounding box center [664, 424] width 1231 height 769
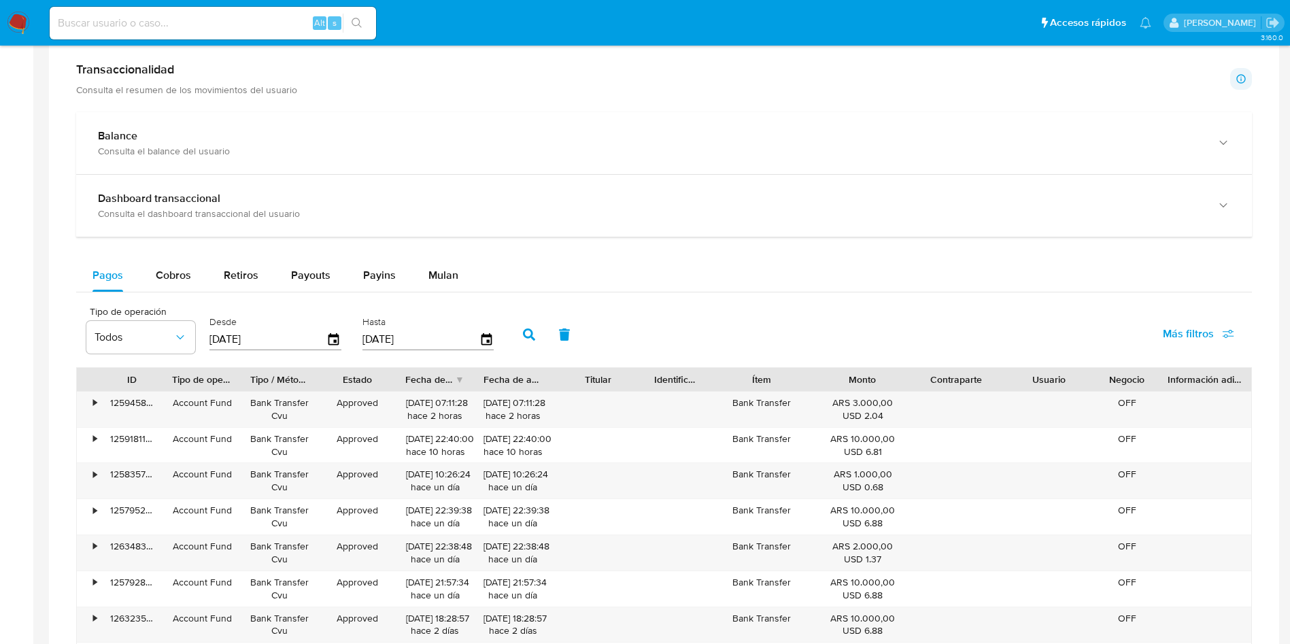
click at [668, 297] on div "Pagos Cobros Retiros Payouts Payins Mulan Tipo de operación Todos Desde 20/06/2…" at bounding box center [664, 523] width 1176 height 529
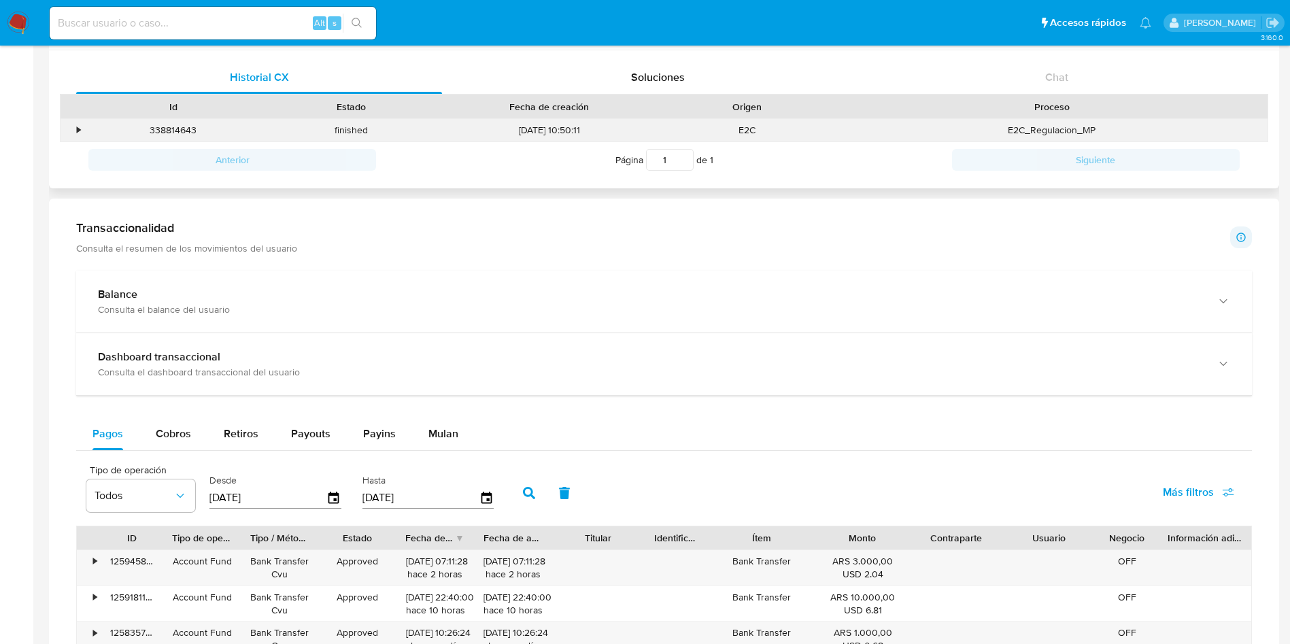
scroll to position [408, 0]
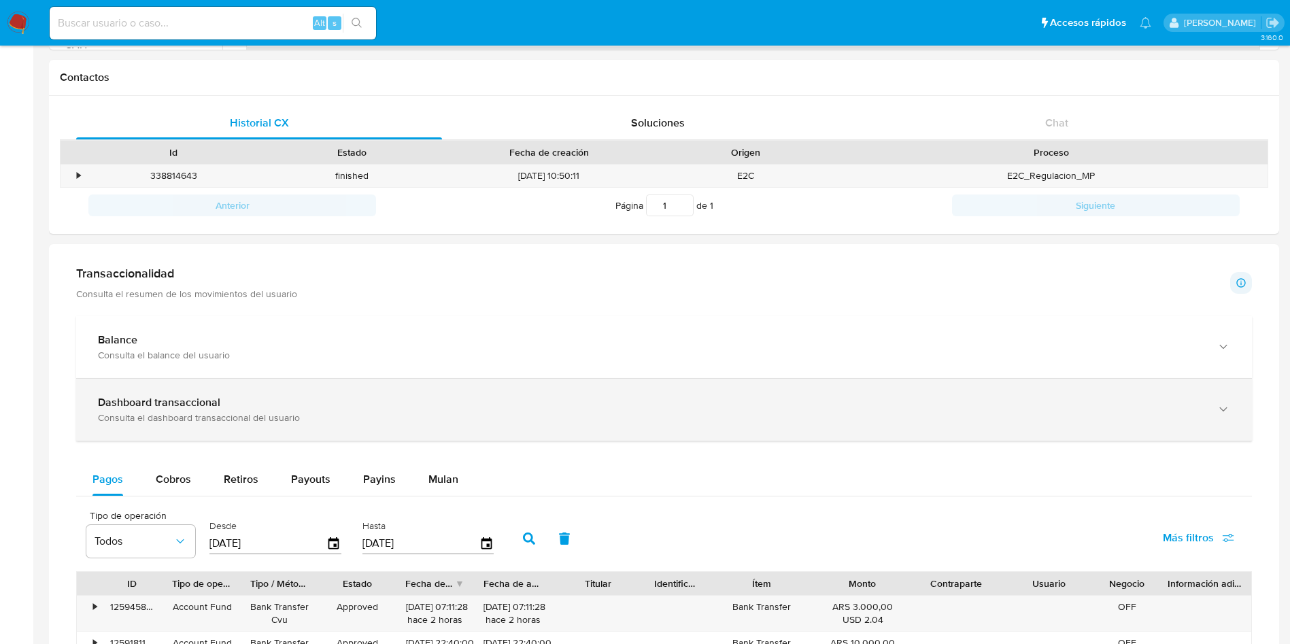
drag, startPoint x: 646, startPoint y: 163, endPoint x: 649, endPoint y: 382, distance: 219.7
click at [649, 382] on div "Información de Usuario Ver Mirada por Persona Buscar Volver al orden por defect…" at bounding box center [664, 424] width 1231 height 1556
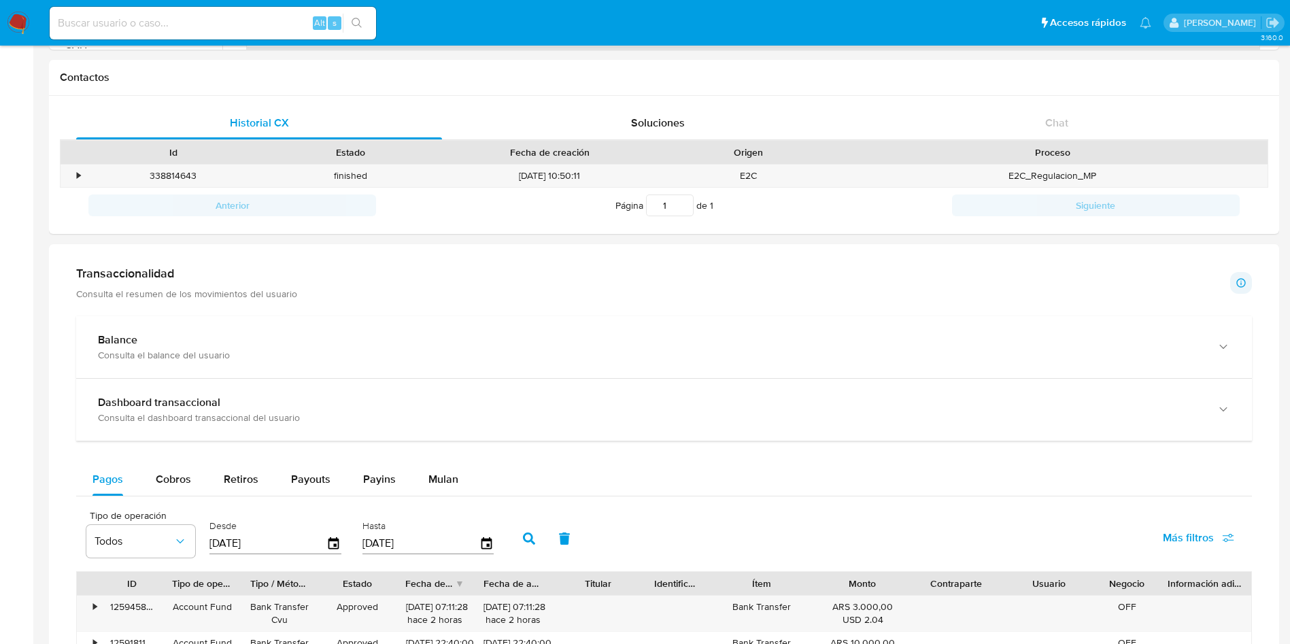
drag, startPoint x: 586, startPoint y: 20, endPoint x: 621, endPoint y: 447, distance: 428.7
click at [621, 447] on div "Pausado Ver notificaciones Alt s Accesos rápidos Presiona las siguientes teclas…" at bounding box center [645, 431] width 1290 height 1678
drag, startPoint x: 622, startPoint y: 444, endPoint x: 518, endPoint y: 64, distance: 394.2
click at [518, 64] on div "Información de Usuario Ver Mirada por Persona Buscar Volver al orden por defect…" at bounding box center [664, 424] width 1231 height 1556
click at [518, 64] on div "Contactos" at bounding box center [664, 78] width 1231 height 36
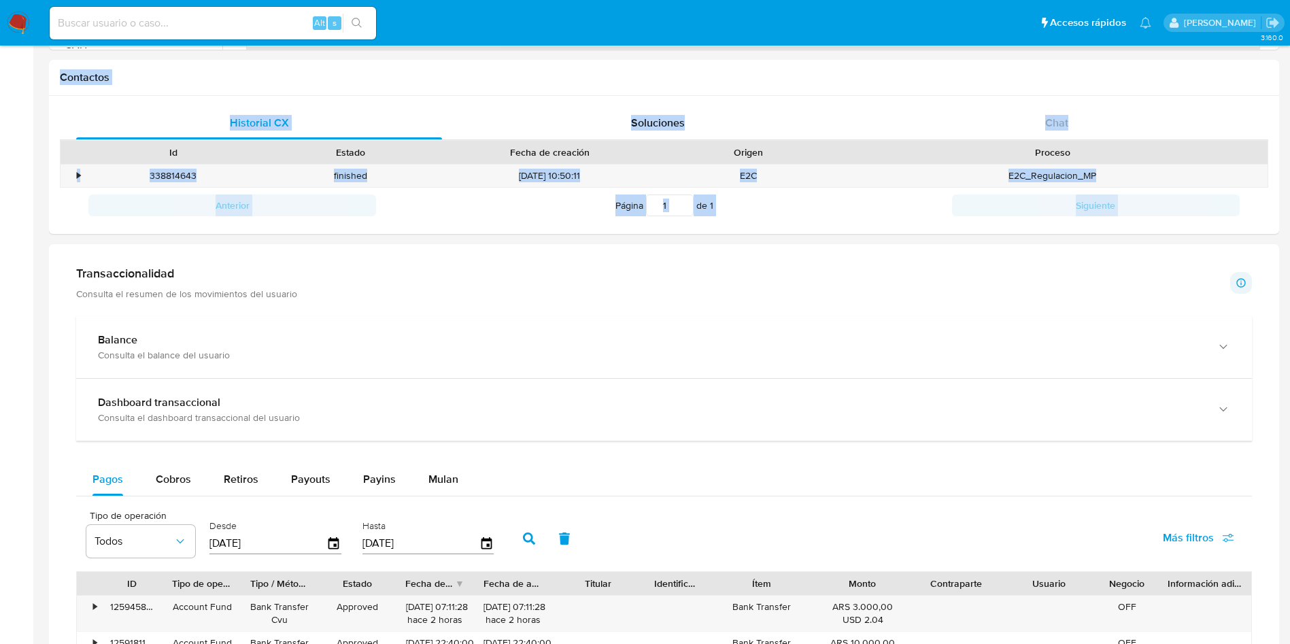
drag, startPoint x: 49, startPoint y: 65, endPoint x: 514, endPoint y: 474, distance: 619.8
click at [503, 480] on div "Información de Usuario Ver Mirada por Persona Buscar Volver al orden por defect…" at bounding box center [664, 424] width 1231 height 1556
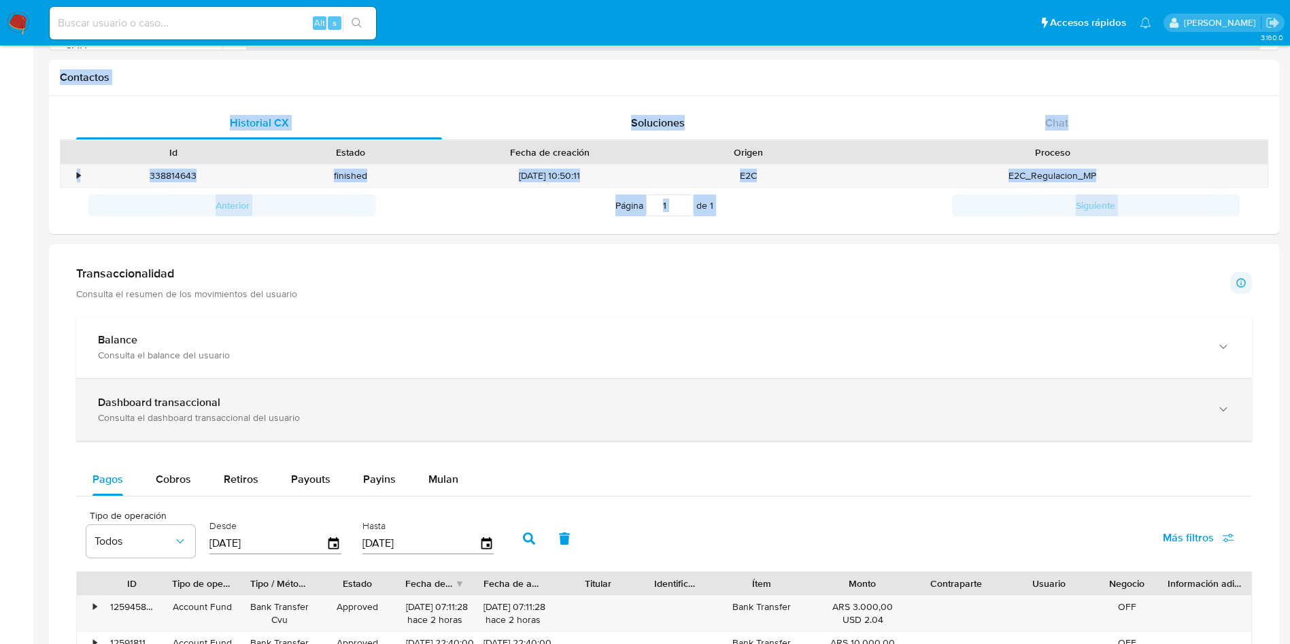
click at [636, 433] on div "Dashboard transaccional Consulta el dashboard transaccional del usuario" at bounding box center [664, 410] width 1176 height 62
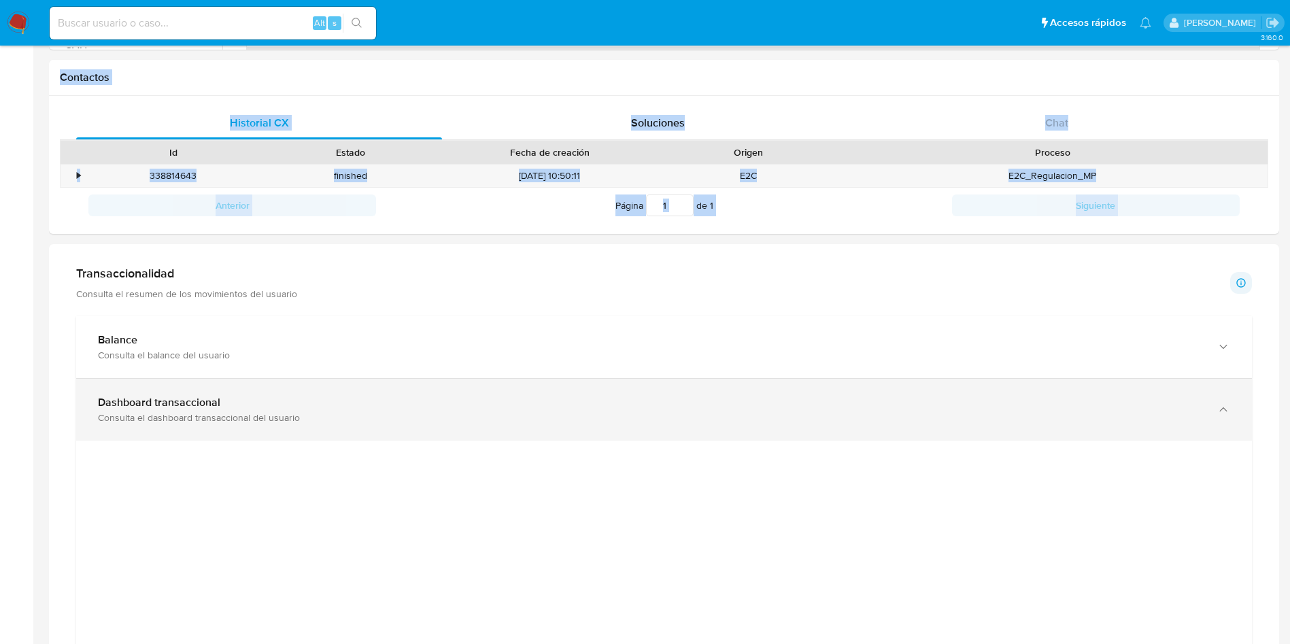
click at [726, 420] on div "Consulta el dashboard transaccional del usuario" at bounding box center [650, 418] width 1105 height 12
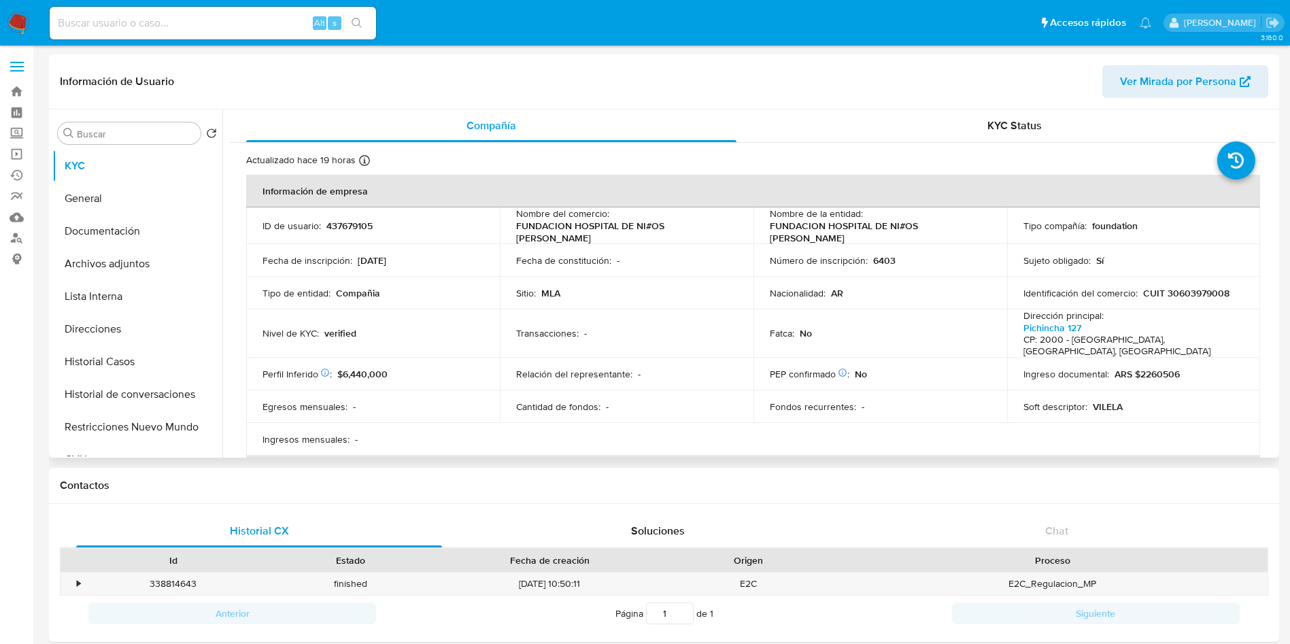
click at [599, 278] on td "Sitio : MLA" at bounding box center [627, 293] width 254 height 33
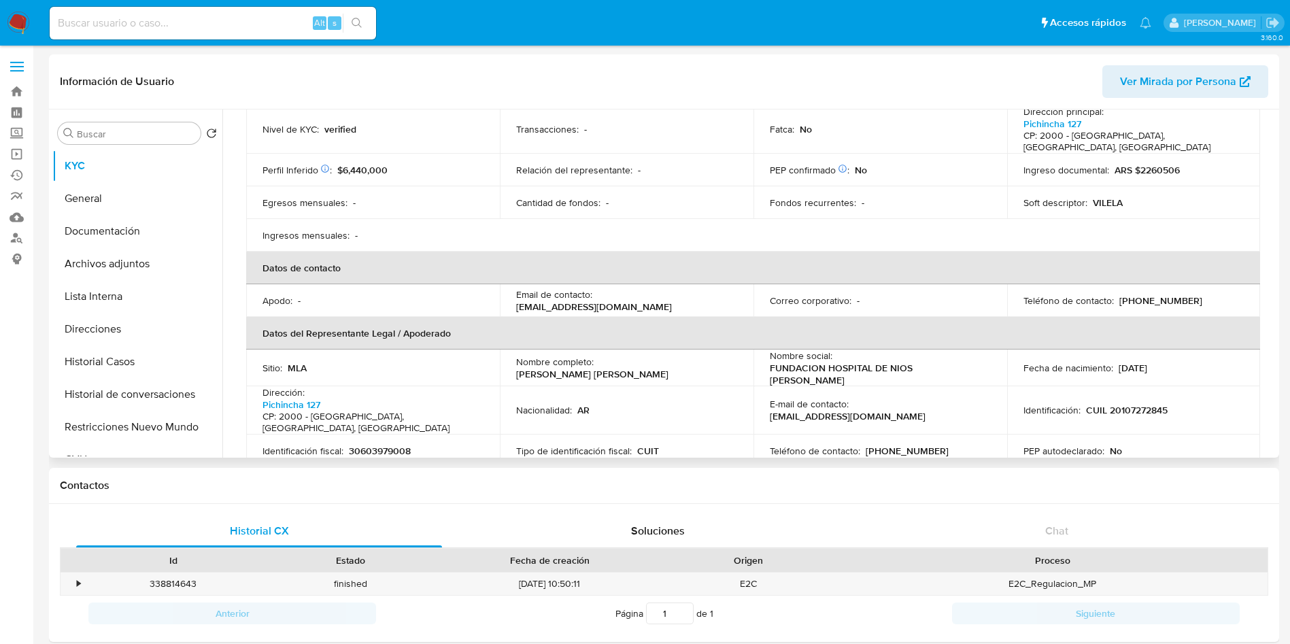
scroll to position [306, 0]
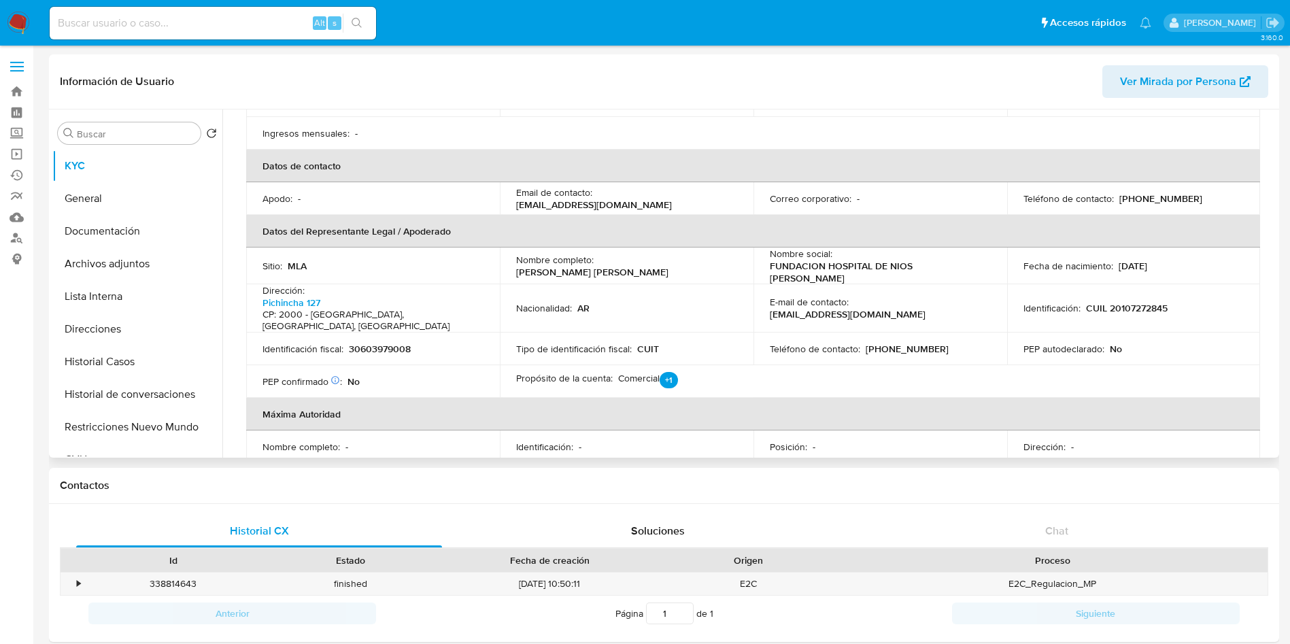
click at [643, 302] on div "Nacionalidad : AR" at bounding box center [626, 308] width 221 height 12
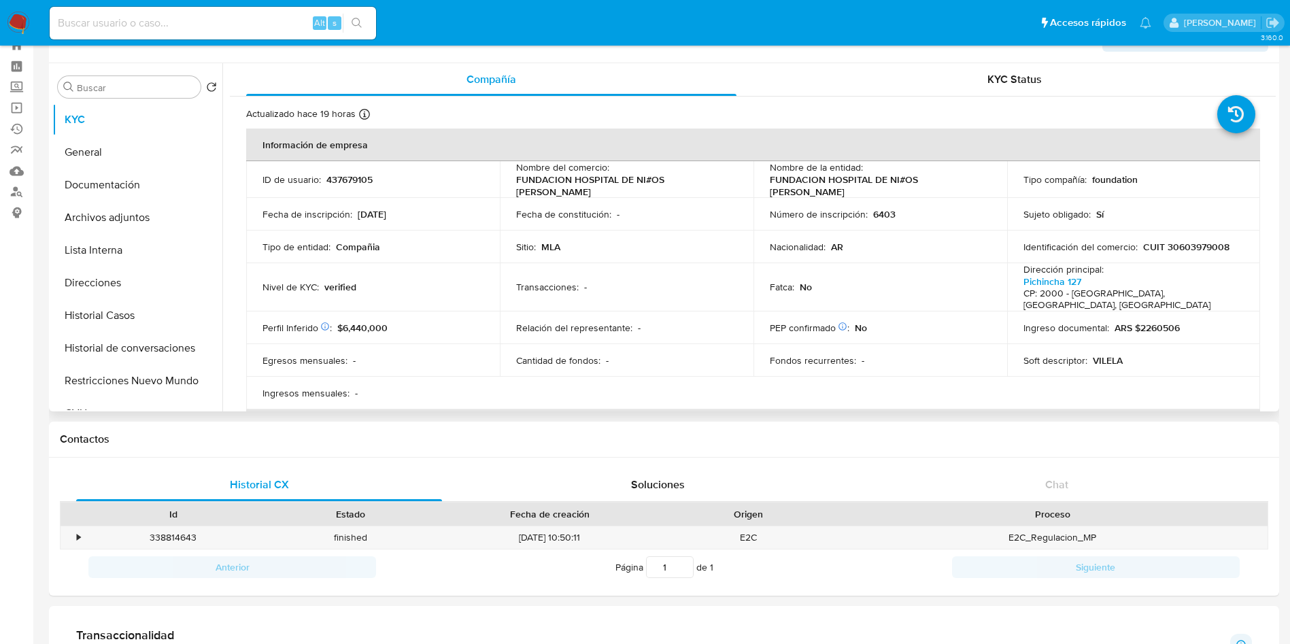
scroll to position [0, 0]
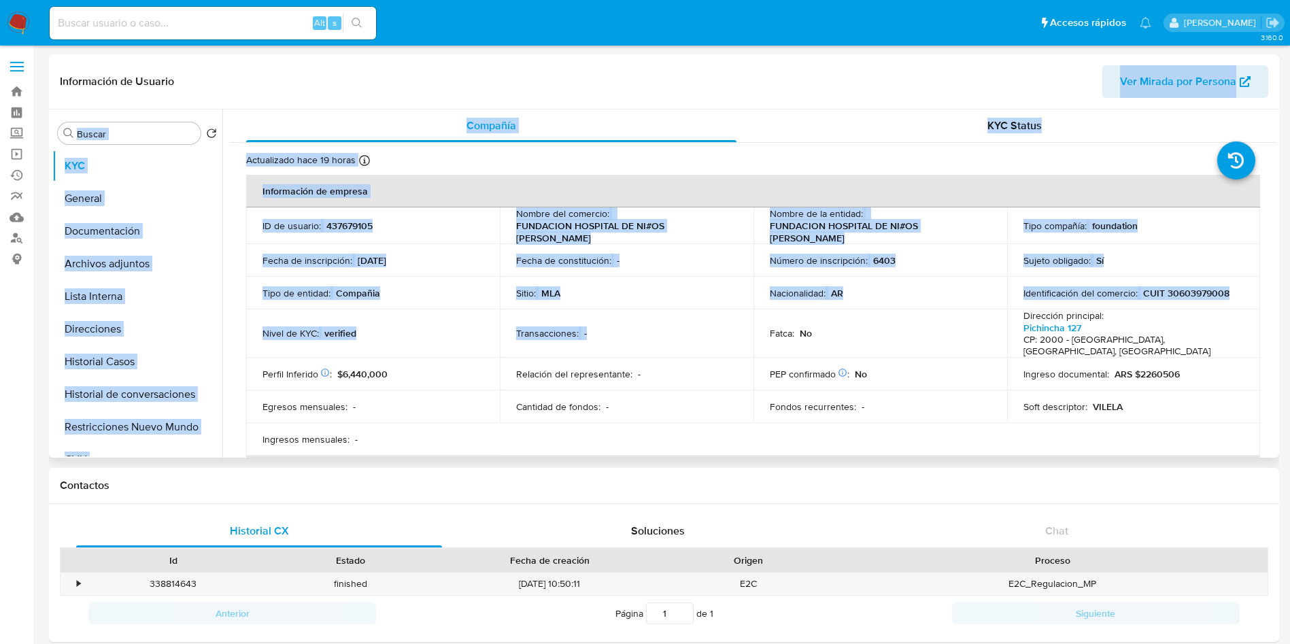
drag, startPoint x: 701, startPoint y: 344, endPoint x: 745, endPoint y: 78, distance: 269.0
click at [745, 78] on div "Información de Usuario Ver Mirada por Persona Buscar Volver al orden por defect…" at bounding box center [664, 255] width 1231 height 403
drag, startPoint x: 730, startPoint y: 88, endPoint x: 698, endPoint y: 107, distance: 36.9
click at [729, 88] on header "Información de Usuario Ver Mirada por Persona" at bounding box center [664, 81] width 1209 height 33
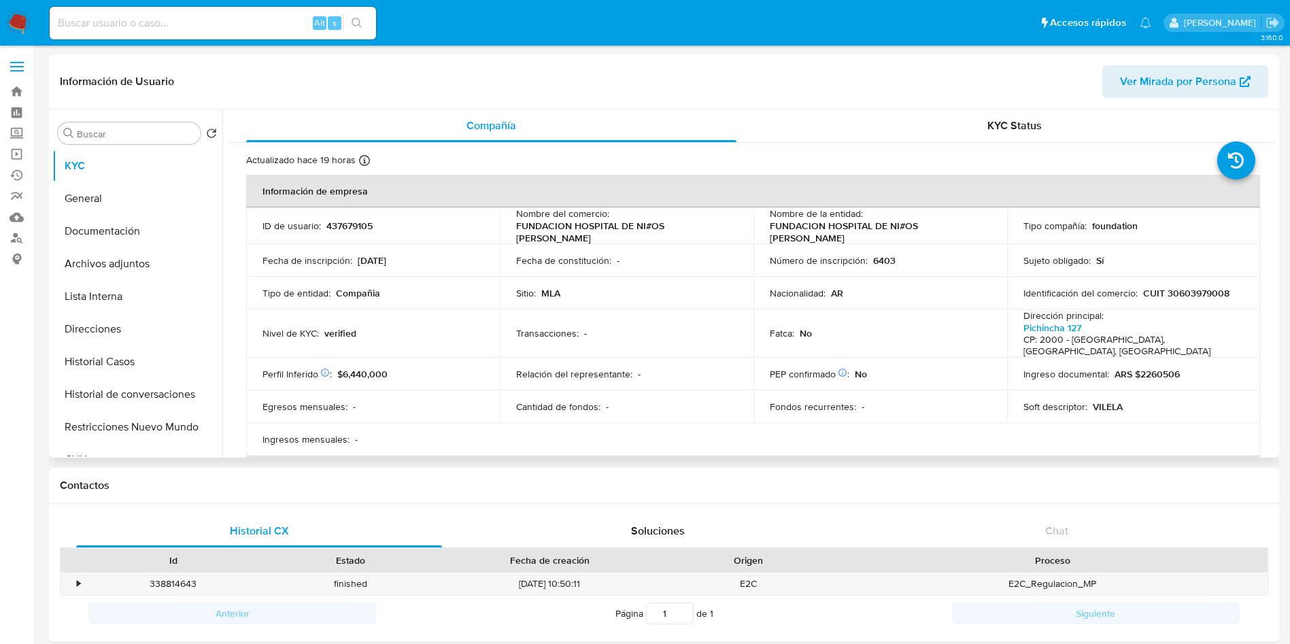
click at [253, 69] on header "Información de Usuario Ver Mirada por Persona" at bounding box center [664, 81] width 1209 height 33
click at [607, 287] on div "Sitio : MLA" at bounding box center [626, 293] width 221 height 12
drag, startPoint x: 608, startPoint y: 293, endPoint x: 646, endPoint y: 322, distance: 47.5
click at [608, 293] on div "Sitio : MLA" at bounding box center [626, 293] width 221 height 12
click at [635, 295] on div "Sitio : MLA" at bounding box center [626, 293] width 221 height 12
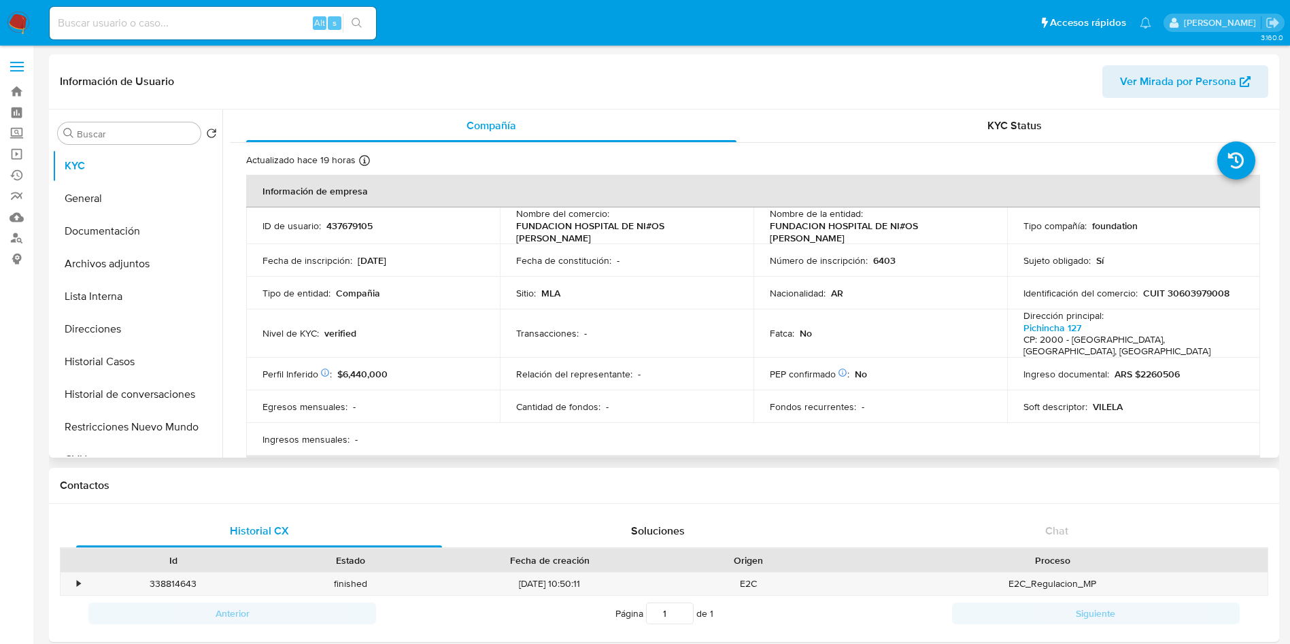
drag, startPoint x: 752, startPoint y: 317, endPoint x: 749, endPoint y: 343, distance: 26.1
click at [754, 316] on td "Fatca : No" at bounding box center [881, 334] width 254 height 48
click at [160, 367] on button "Historial Casos" at bounding box center [131, 362] width 159 height 33
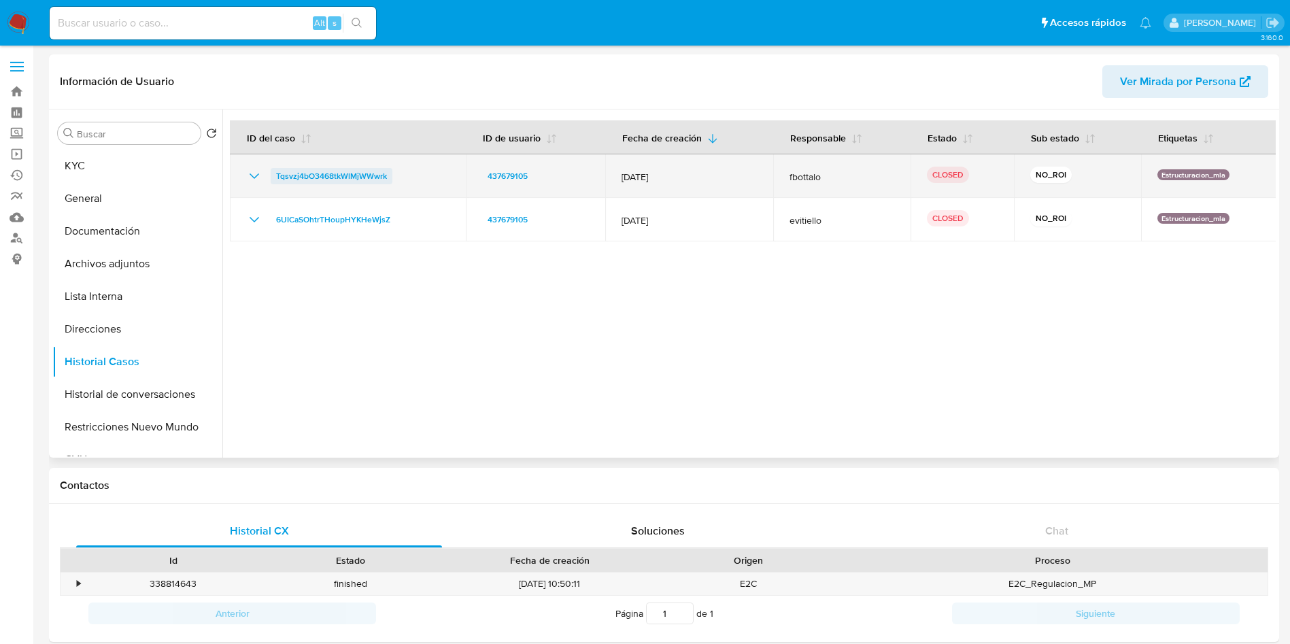
click at [377, 176] on span "Tqsvzj4bO3468tkWlMjWWwrk" at bounding box center [331, 176] width 111 height 16
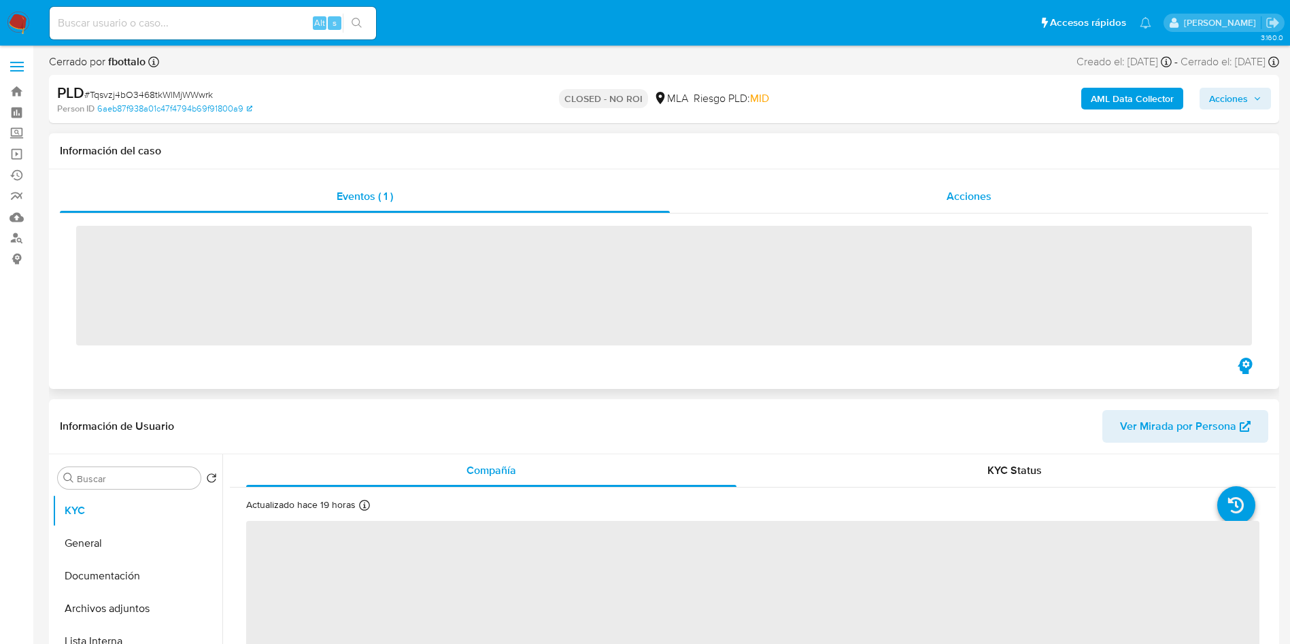
drag, startPoint x: 937, startPoint y: 197, endPoint x: 930, endPoint y: 198, distance: 7.5
click at [940, 197] on div "Acciones" at bounding box center [969, 196] width 599 height 33
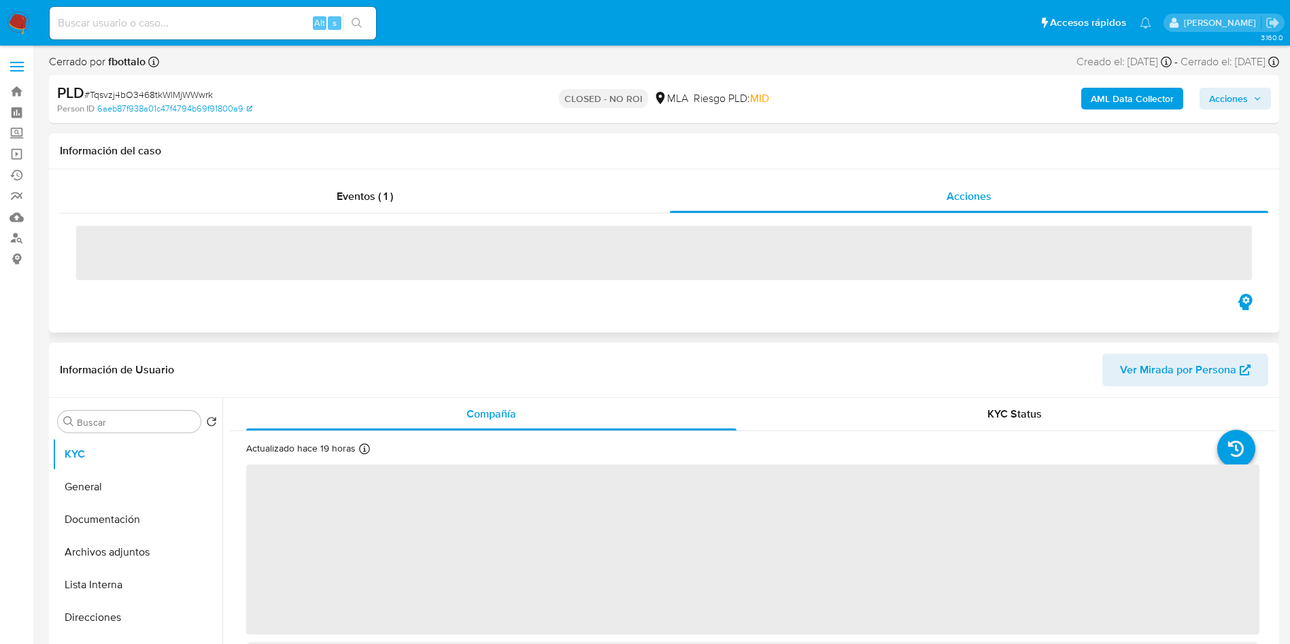
select select "10"
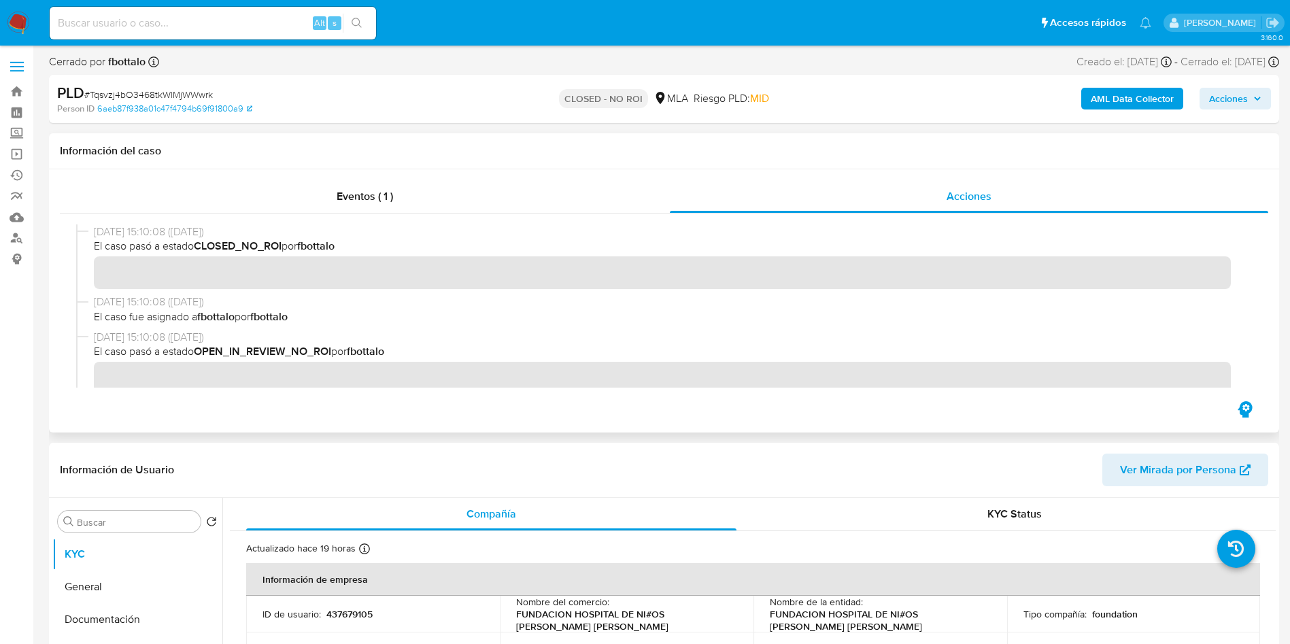
scroll to position [204, 0]
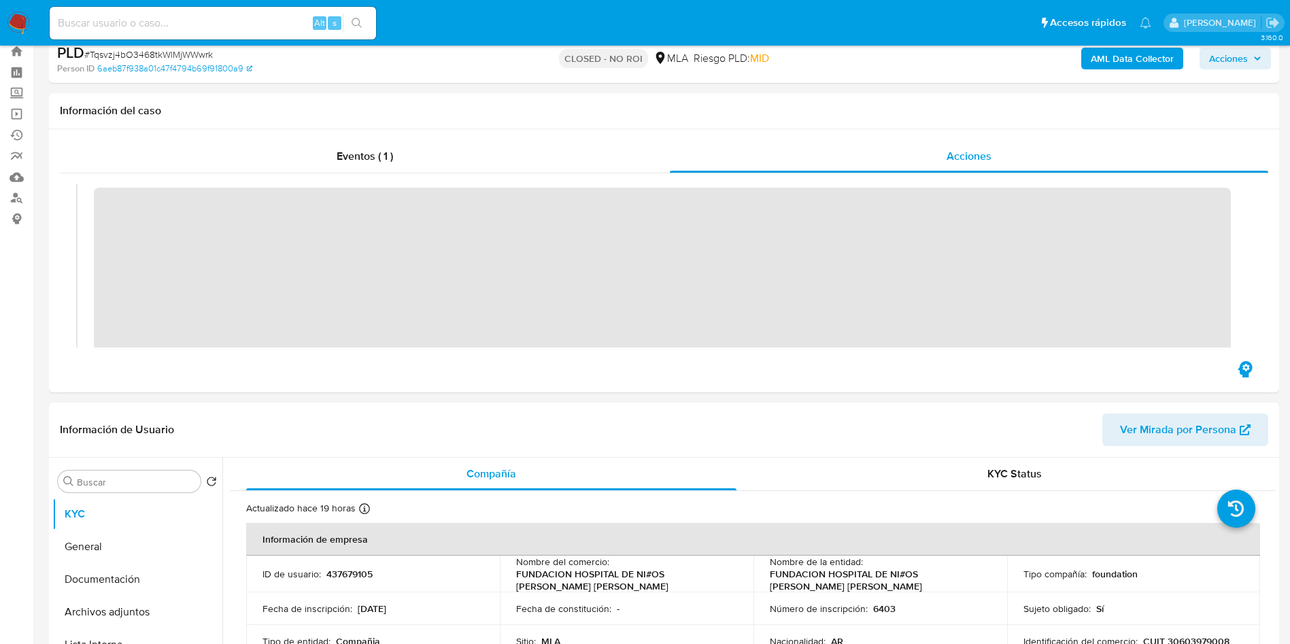
scroll to position [102, 0]
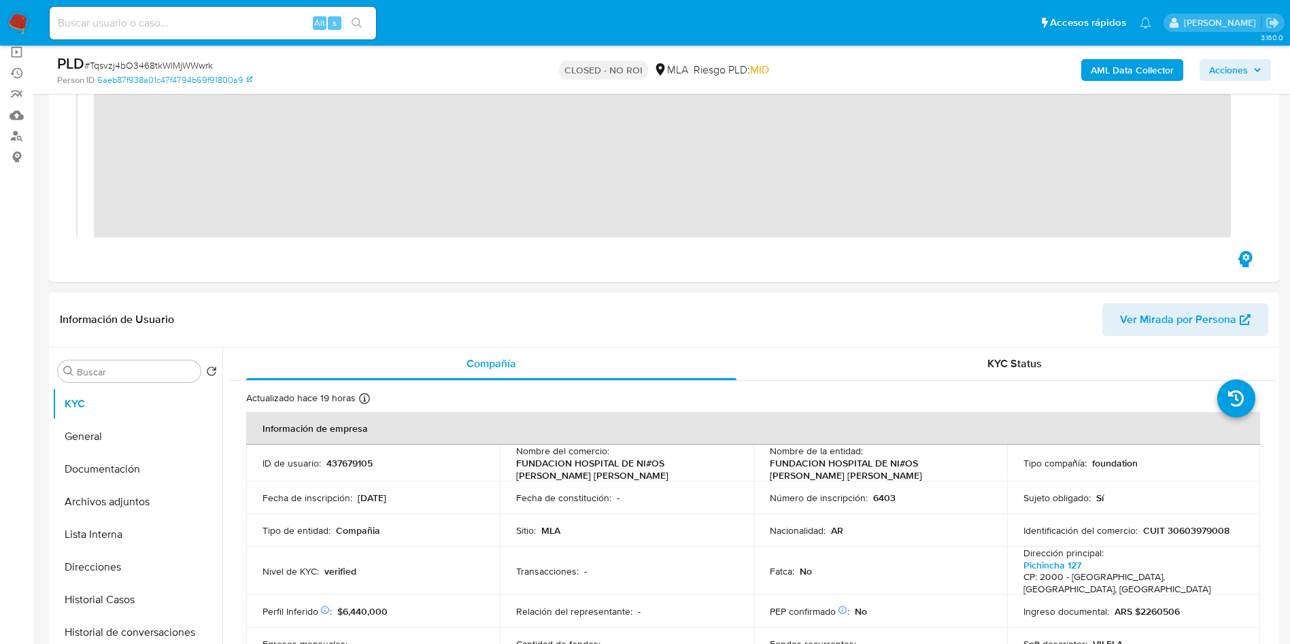
click at [348, 462] on p "437679105" at bounding box center [350, 463] width 46 height 12
click at [348, 461] on p "437679105" at bounding box center [350, 463] width 46 height 12
copy p "437679105"
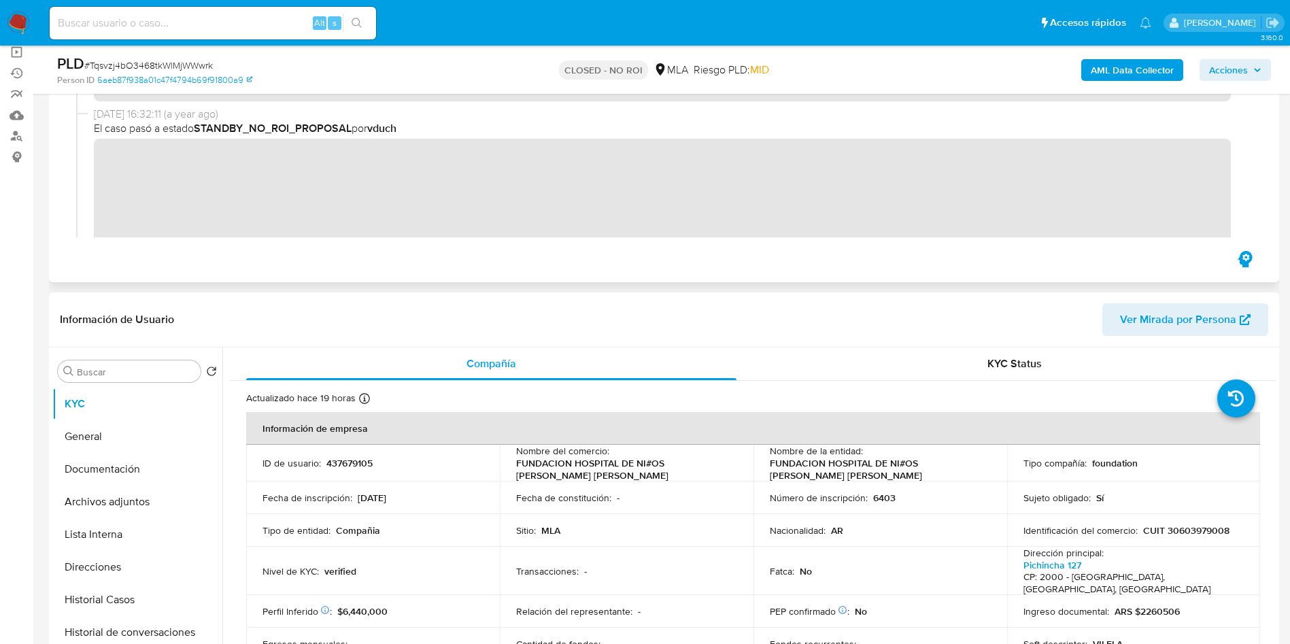
scroll to position [184, 0]
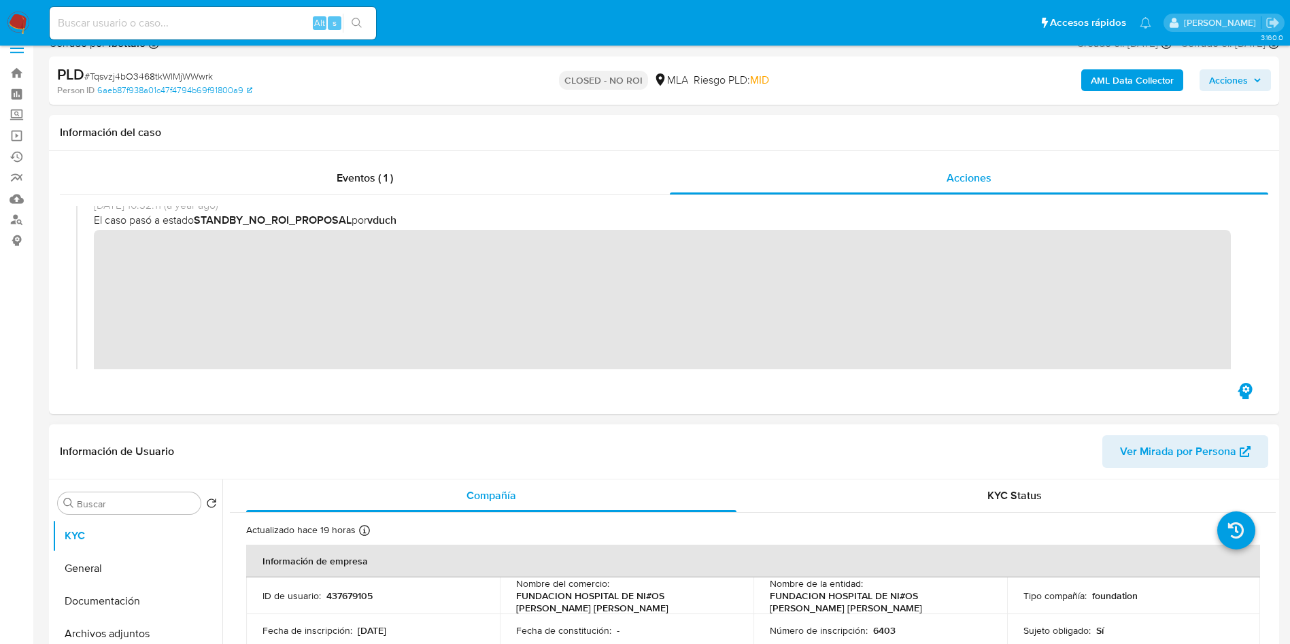
scroll to position [0, 0]
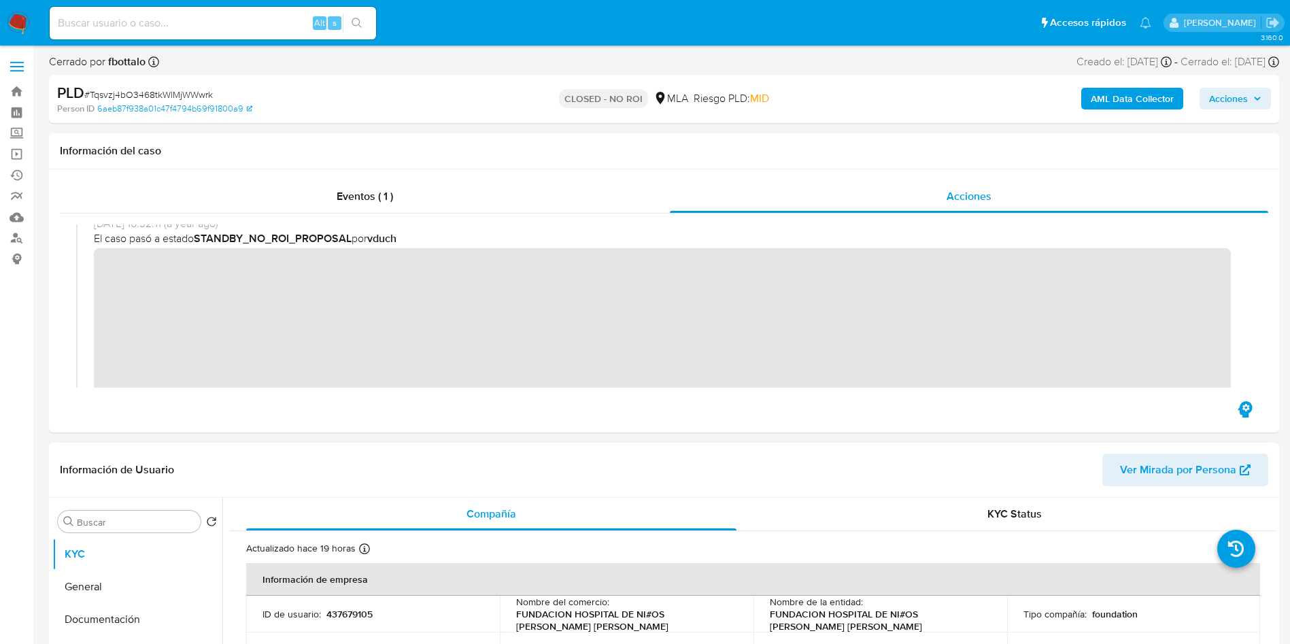
click at [697, 452] on div "Información de Usuario Ver Mirada por Persona" at bounding box center [664, 470] width 1231 height 55
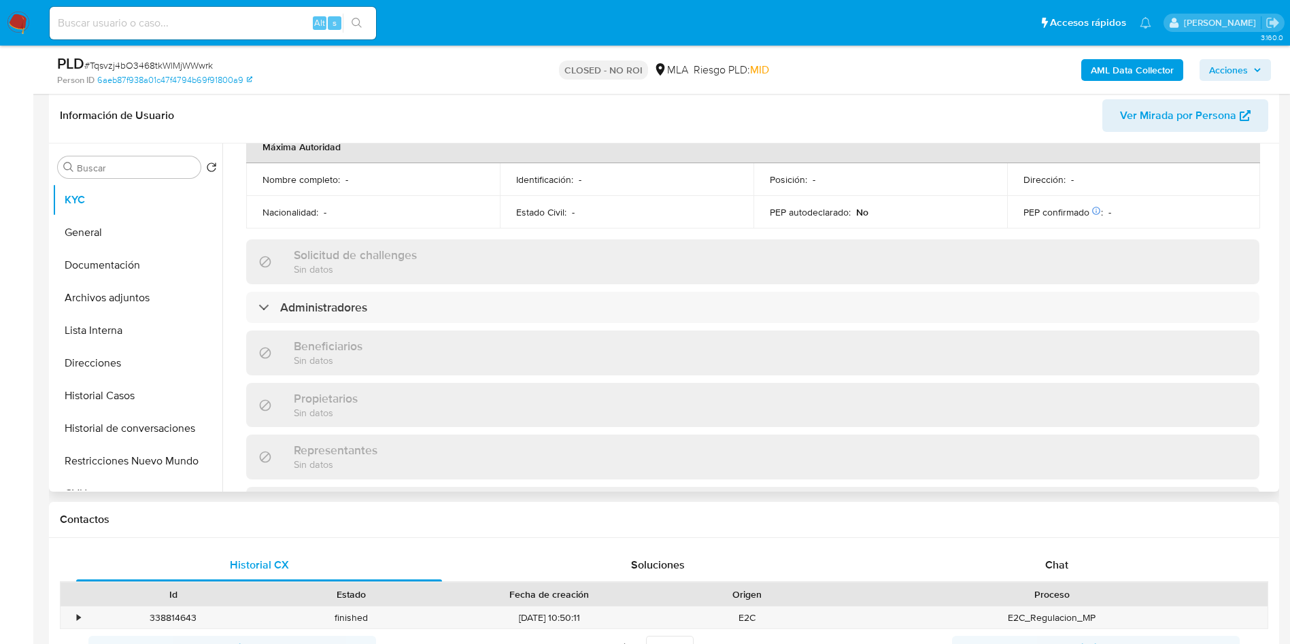
scroll to position [612, 0]
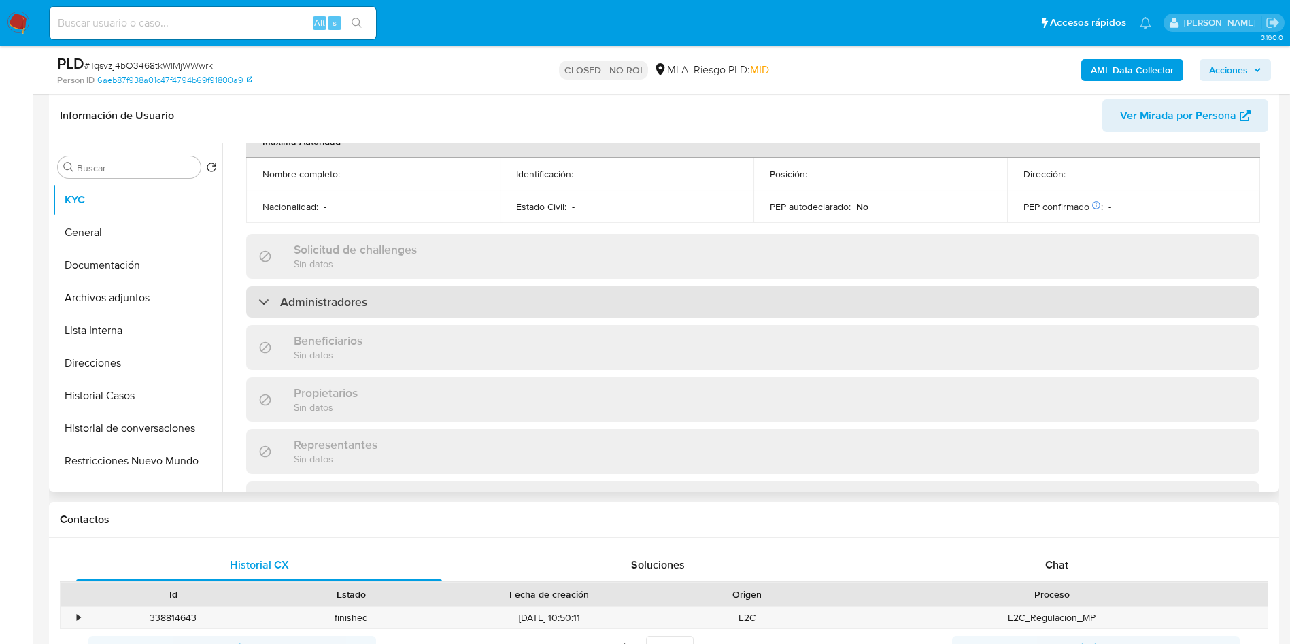
click at [444, 286] on div "Administradores" at bounding box center [753, 301] width 1014 height 31
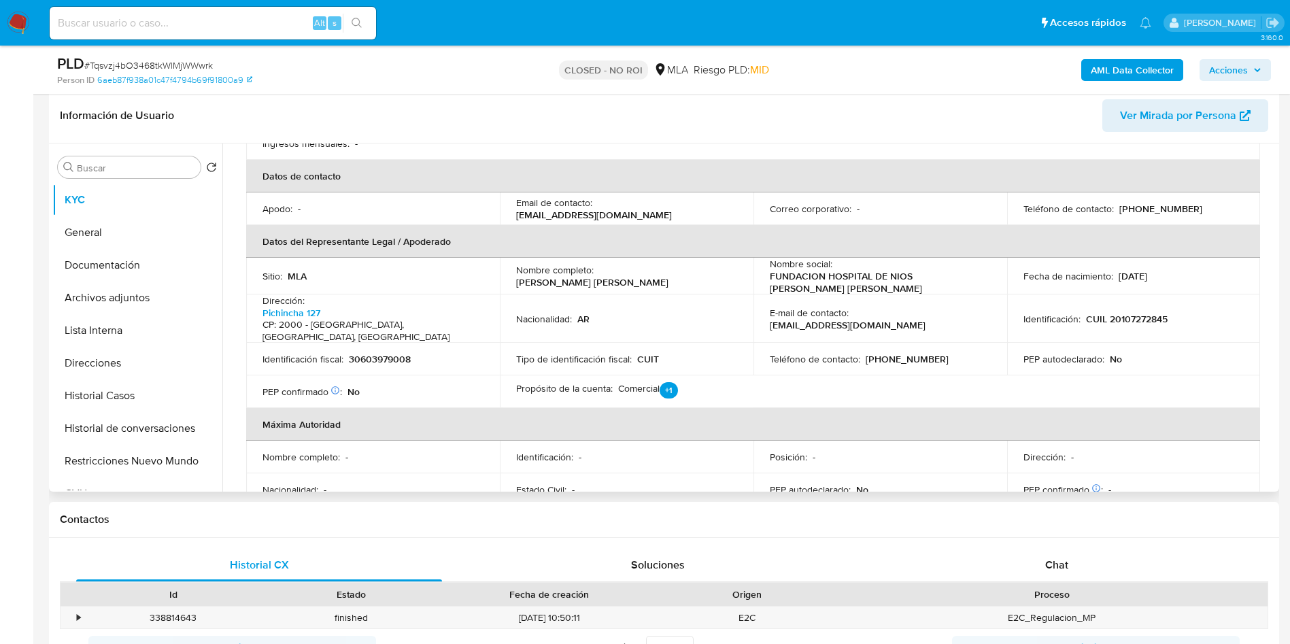
scroll to position [297, 0]
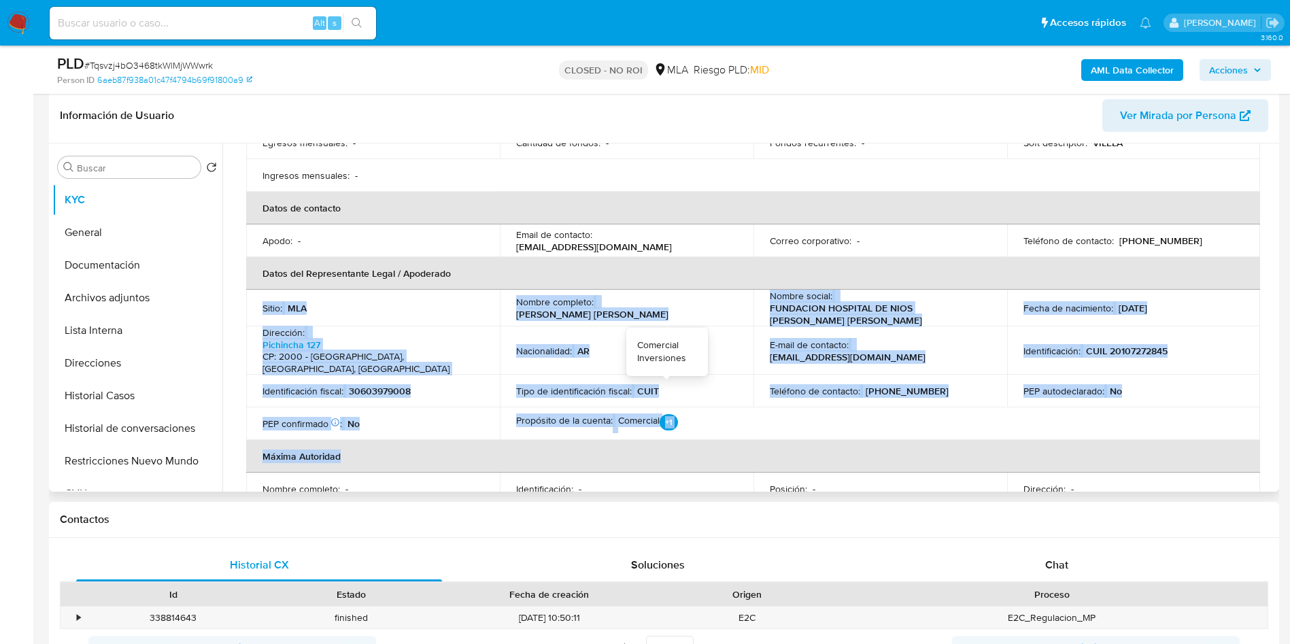
drag, startPoint x: 676, startPoint y: 376, endPoint x: 727, endPoint y: 261, distance: 126.4
click at [727, 261] on table "Información de empresa ID de usuario : 437679105 Nombre del comercio : FUNDACIO…" at bounding box center [753, 224] width 1014 height 627
click at [671, 375] on td "Tipo de identificación fiscal : CUIT" at bounding box center [627, 391] width 254 height 33
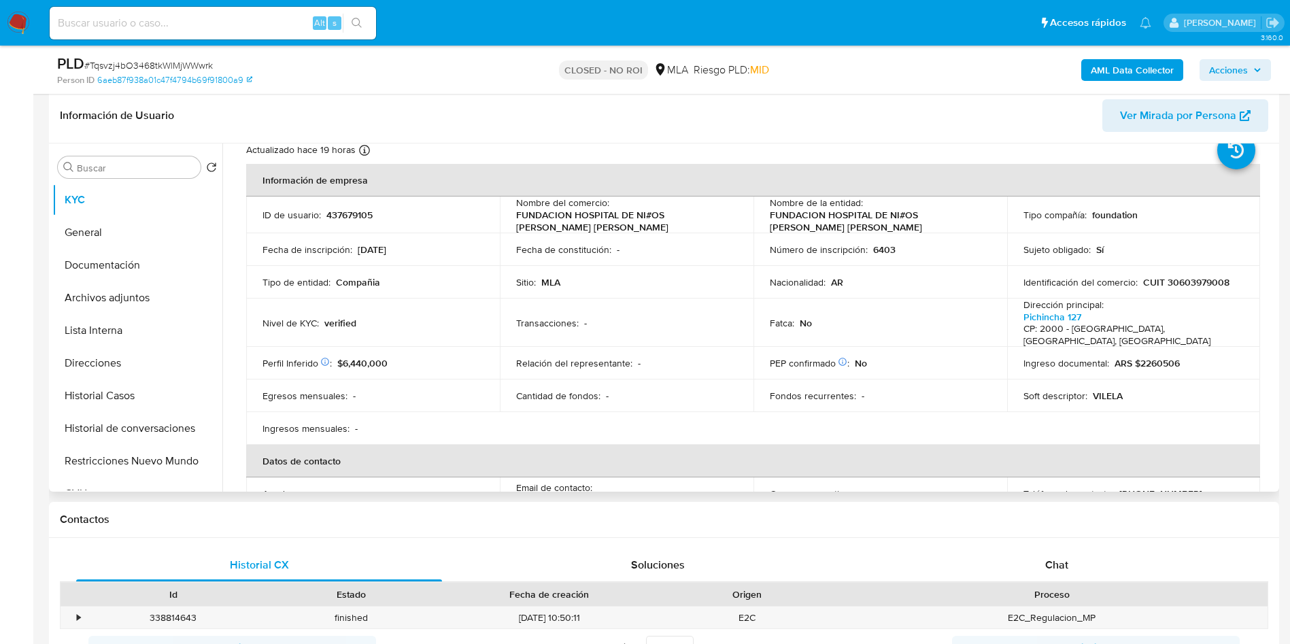
scroll to position [0, 0]
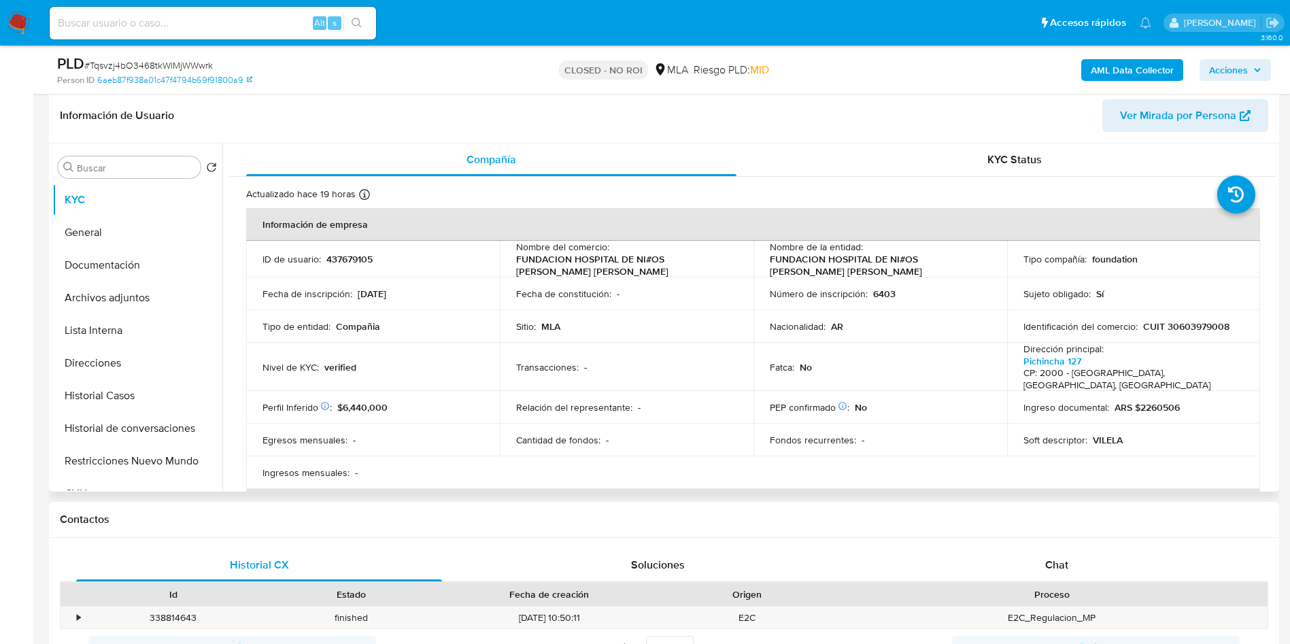
click at [693, 363] on div "Transacciones : -" at bounding box center [626, 367] width 221 height 12
click at [722, 408] on td "Relación del representante : -" at bounding box center [627, 407] width 254 height 33
click at [648, 304] on td "Fecha de constitución : -" at bounding box center [627, 294] width 254 height 33
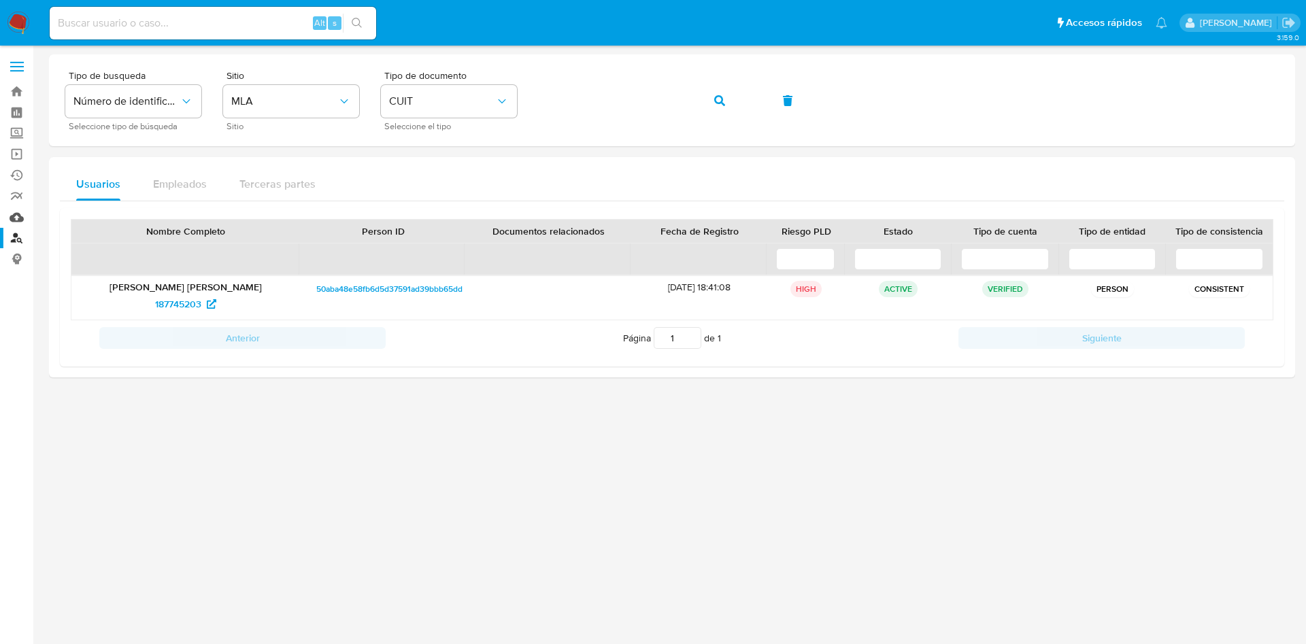
click at [16, 212] on link "Mulan" at bounding box center [81, 217] width 162 height 21
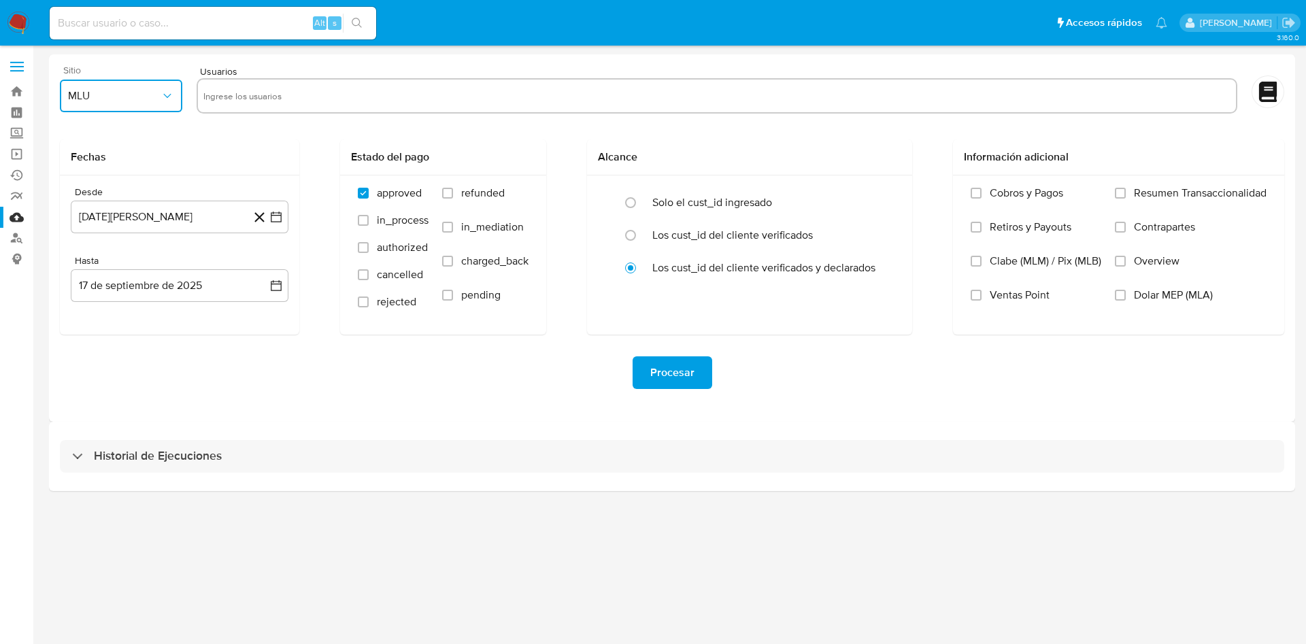
click at [118, 106] on button "MLU" at bounding box center [121, 96] width 122 height 33
click at [113, 165] on div "MLB" at bounding box center [117, 165] width 98 height 33
click at [158, 91] on span "MLB" at bounding box center [114, 96] width 93 height 14
click at [124, 135] on div "MLA" at bounding box center [117, 132] width 98 height 33
click at [237, 94] on input "text" at bounding box center [716, 96] width 1027 height 22
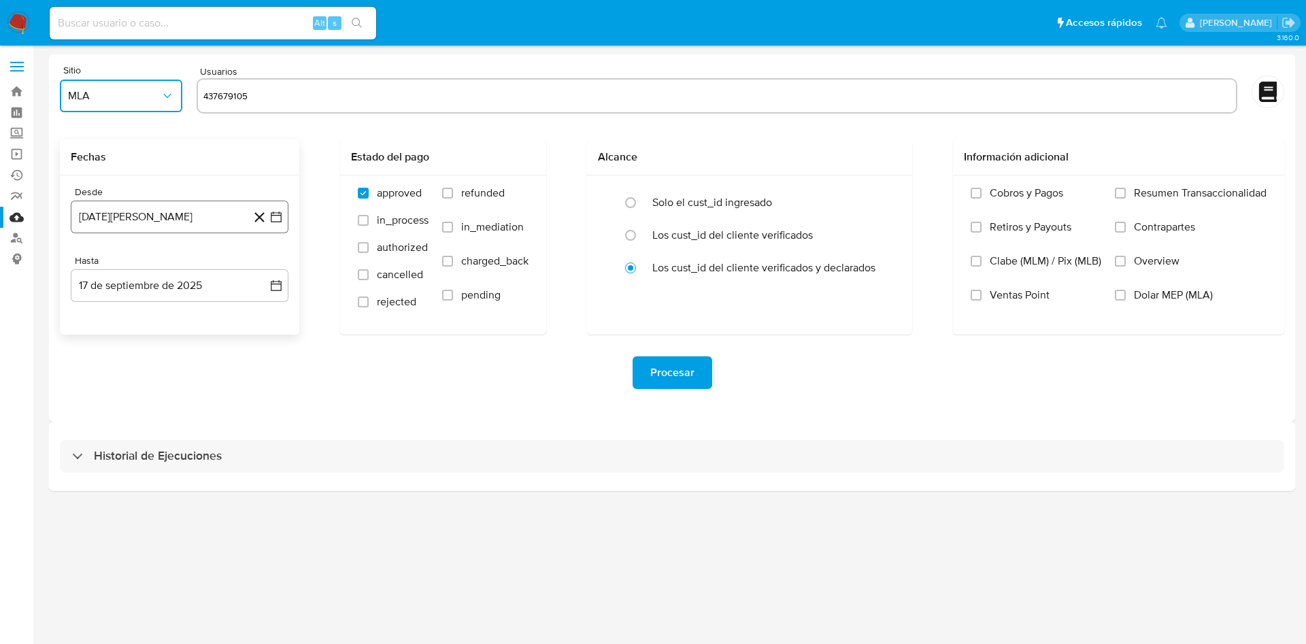
type input "437679105"
click at [271, 218] on icon "button" at bounding box center [276, 217] width 14 height 14
click at [158, 268] on span "agosto 2024" at bounding box center [173, 266] width 62 height 14
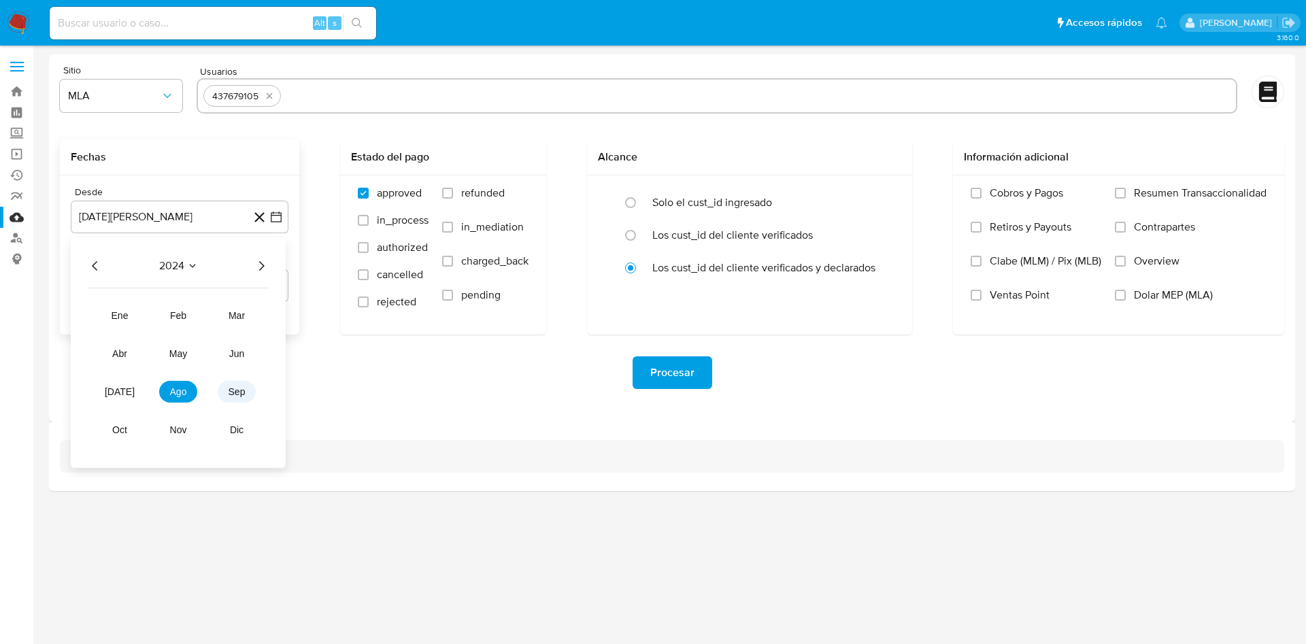
click at [229, 388] on span "sep" at bounding box center [237, 391] width 17 height 11
click at [272, 269] on div "septiembre 2024 septiembre 2024 lun lunes mar martes mié miércoles jue jueves v…" at bounding box center [180, 358] width 218 height 242
click at [266, 263] on icon "Mes siguiente" at bounding box center [264, 266] width 16 height 16
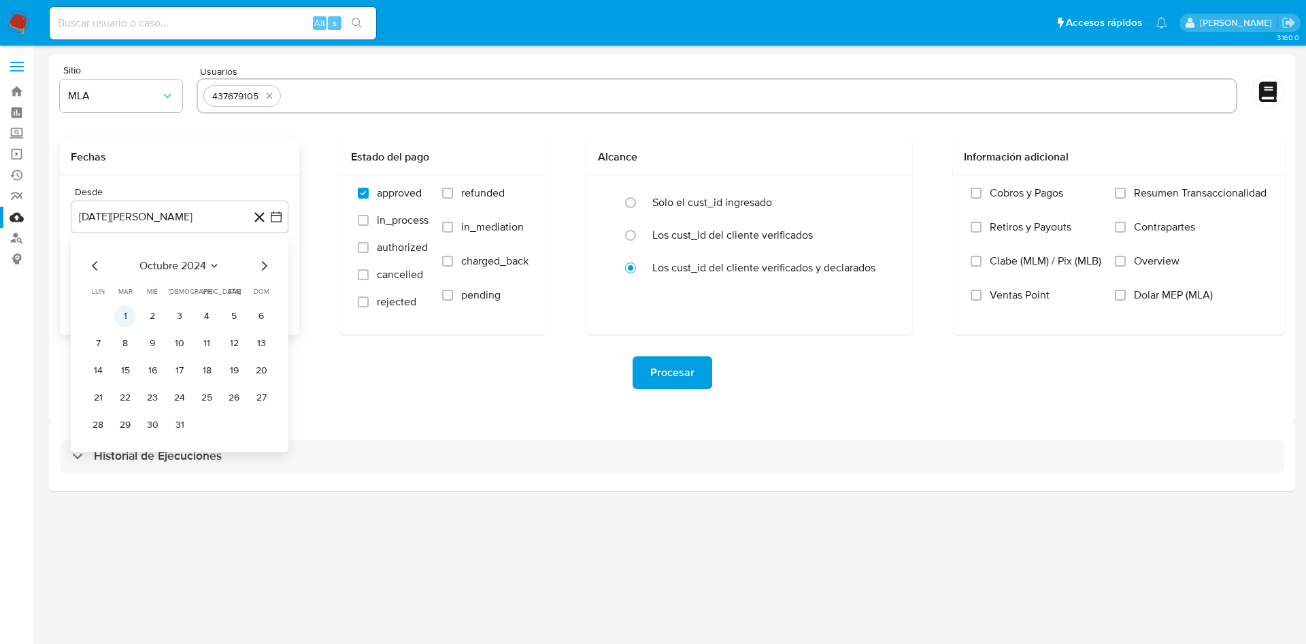
click at [121, 315] on button "1" at bounding box center [125, 316] width 22 height 22
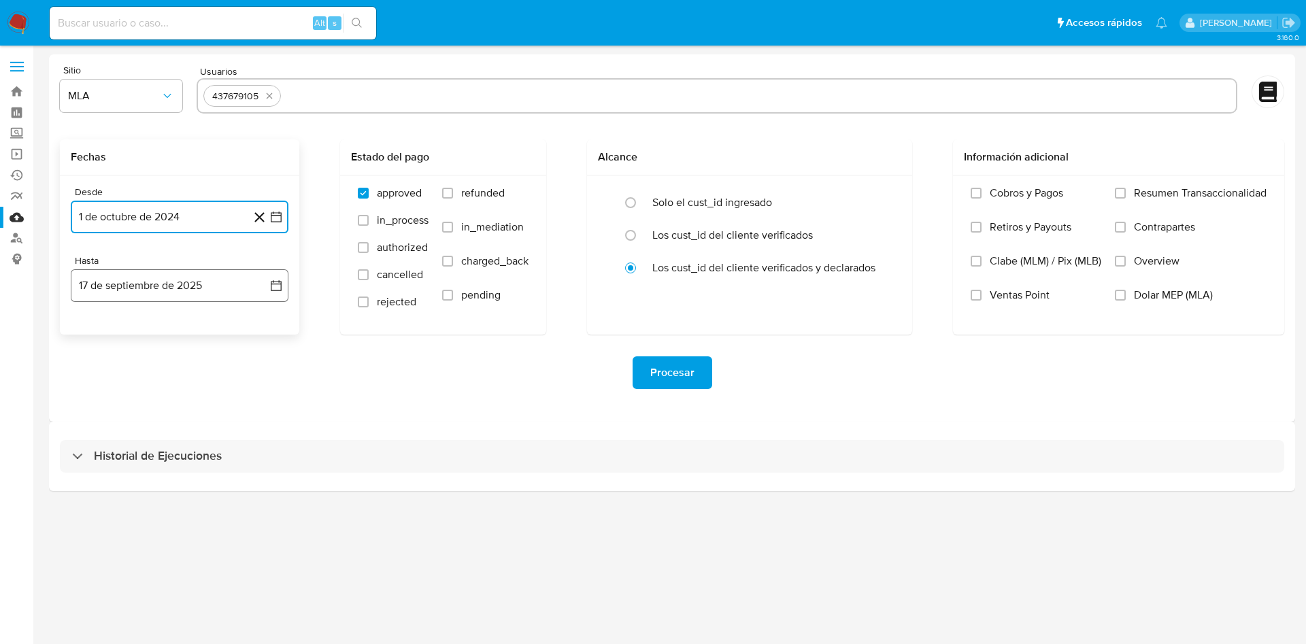
click at [277, 290] on icon "button" at bounding box center [276, 285] width 11 height 11
click at [94, 335] on icon "Mes anterior" at bounding box center [95, 335] width 16 height 16
click at [149, 333] on span "agosto 2025" at bounding box center [173, 335] width 62 height 14
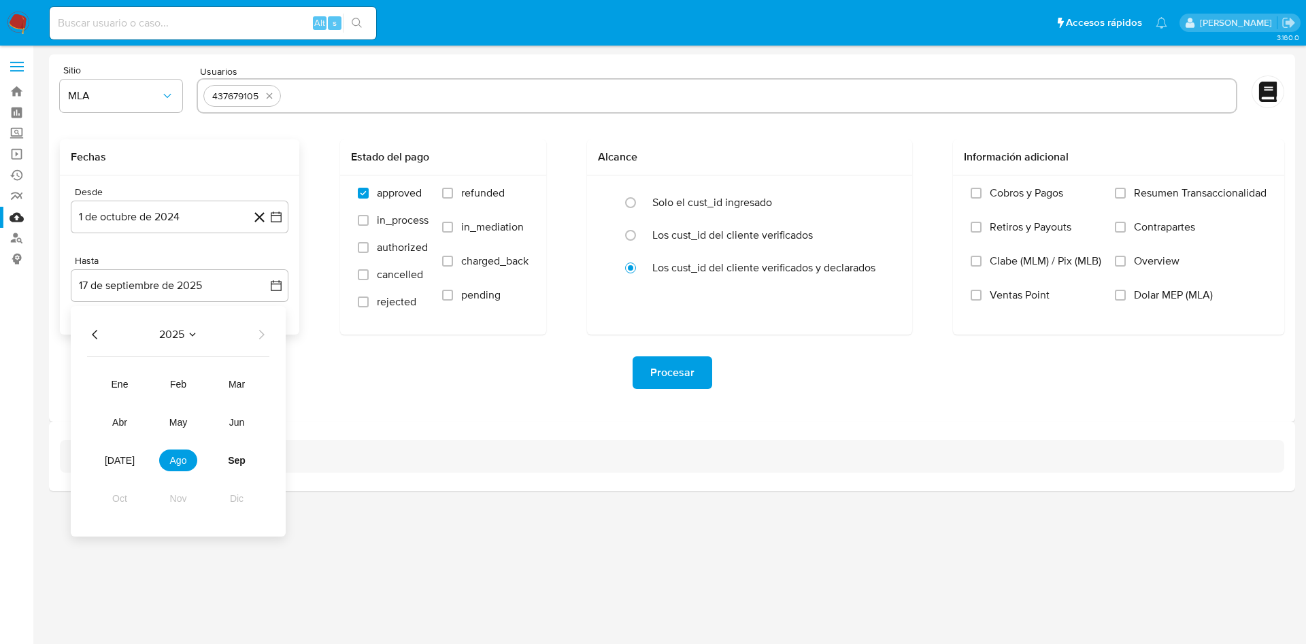
click at [93, 338] on icon "Año anterior" at bounding box center [95, 335] width 16 height 16
click at [233, 503] on span "dic" at bounding box center [237, 498] width 14 height 11
drag, startPoint x: 131, startPoint y: 521, endPoint x: 133, endPoint y: 512, distance: 9.9
click at [132, 521] on button "31" at bounding box center [125, 521] width 22 height 22
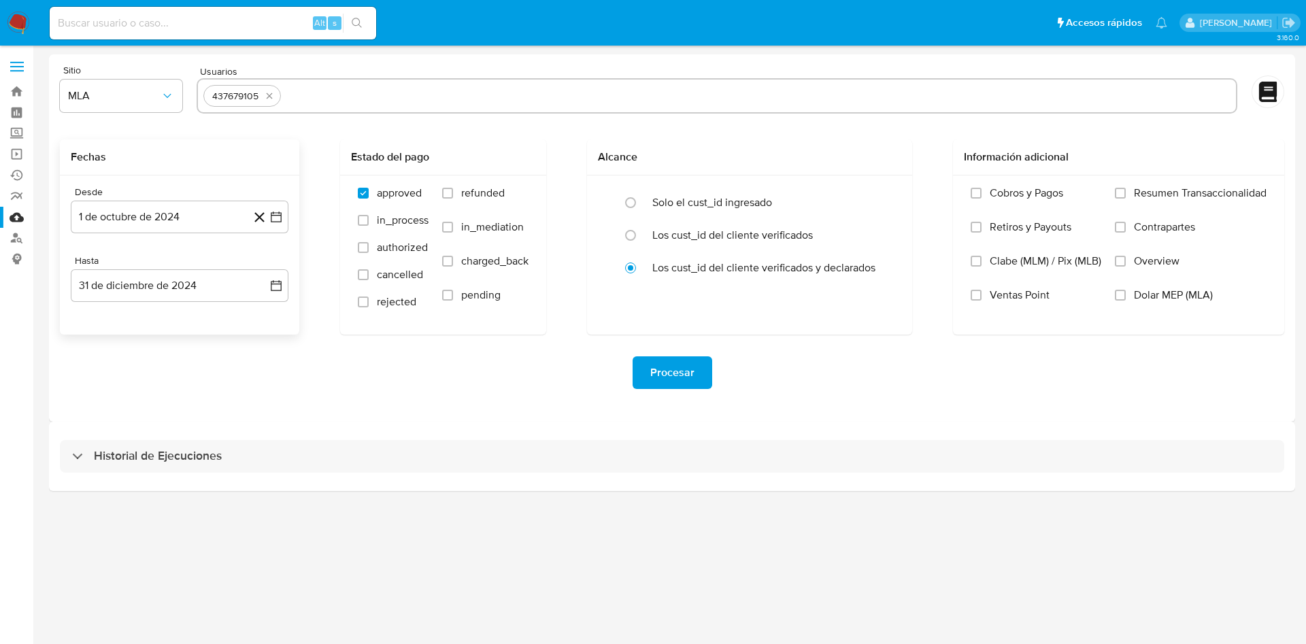
click at [452, 415] on div "Sitio MLA Usuarios 437679105 Fechas Desde [DATE] [DATE] Hasta [DATE] [DATE] Est…" at bounding box center [672, 237] width 1246 height 367
click at [680, 369] on span "Procesar" at bounding box center [672, 373] width 44 height 30
